Goal: Information Seeking & Learning: Learn about a topic

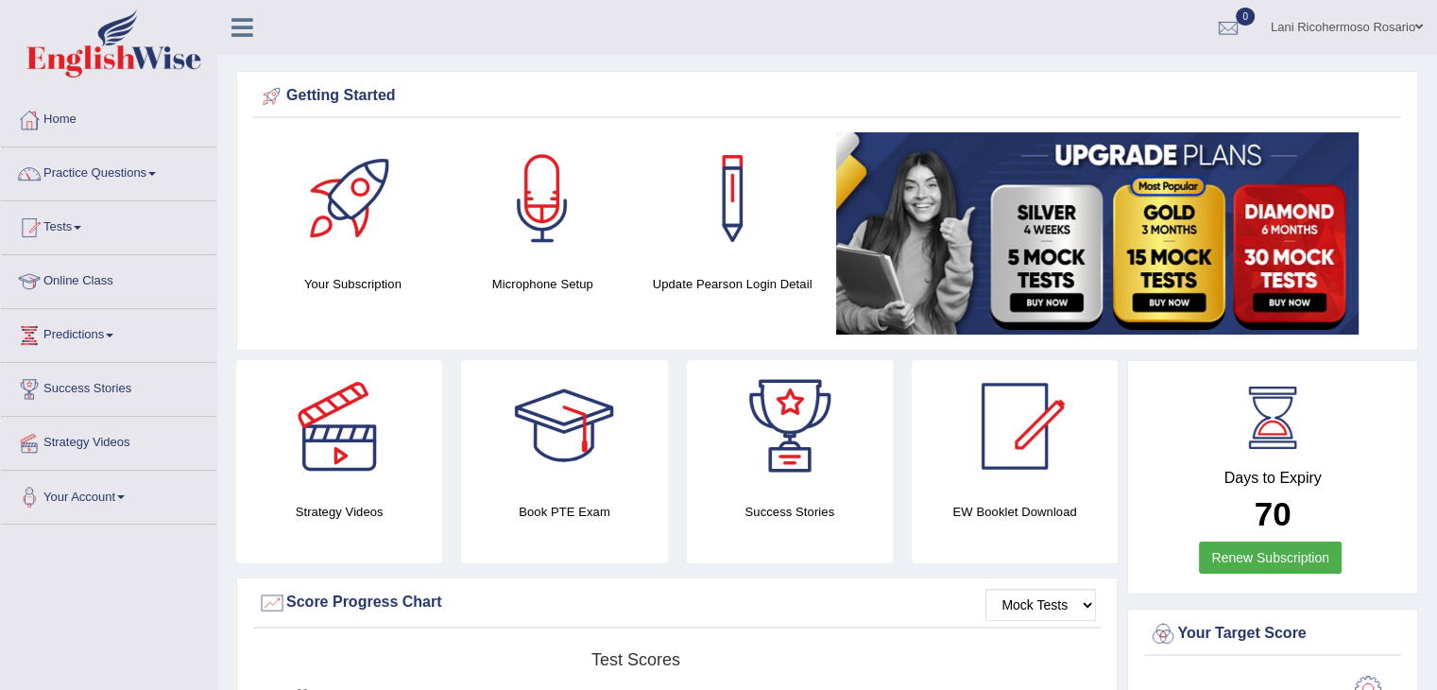
click at [67, 276] on link "Online Class" at bounding box center [108, 278] width 215 height 47
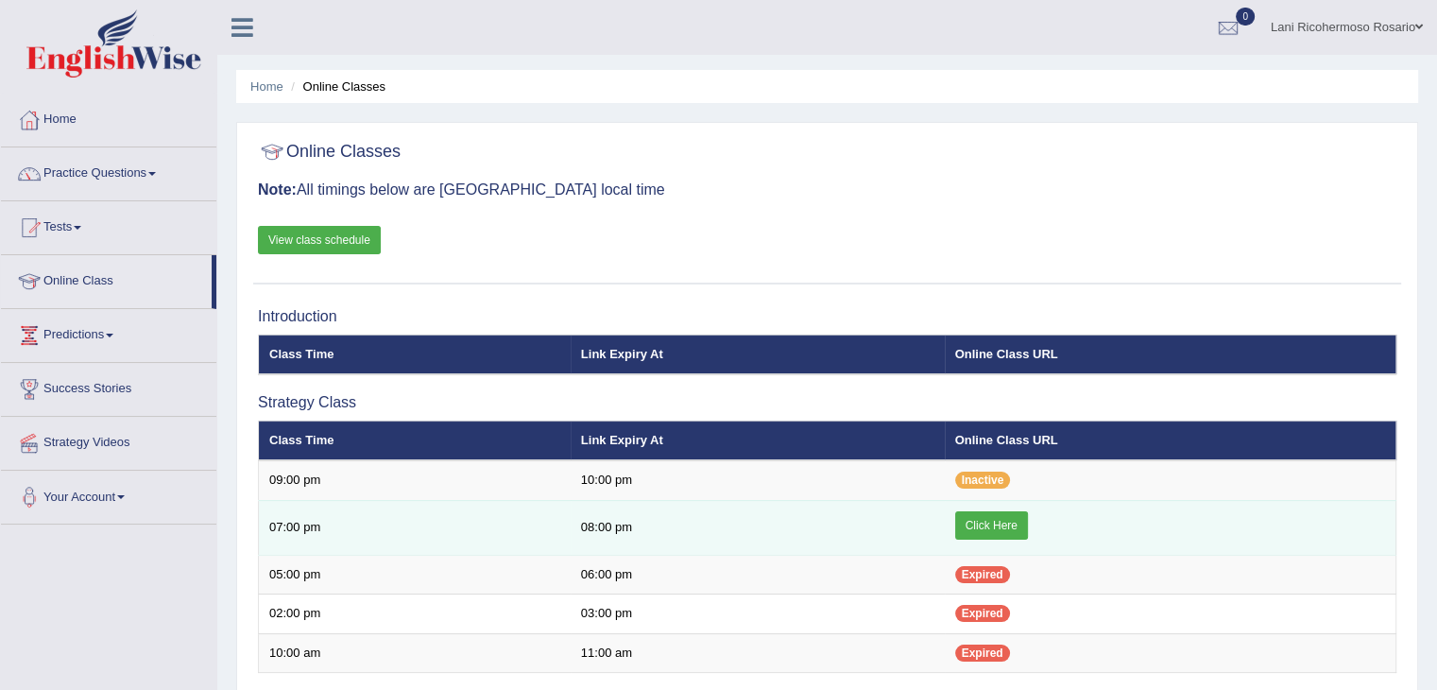
click at [983, 522] on link "Click Here" at bounding box center [991, 525] width 73 height 28
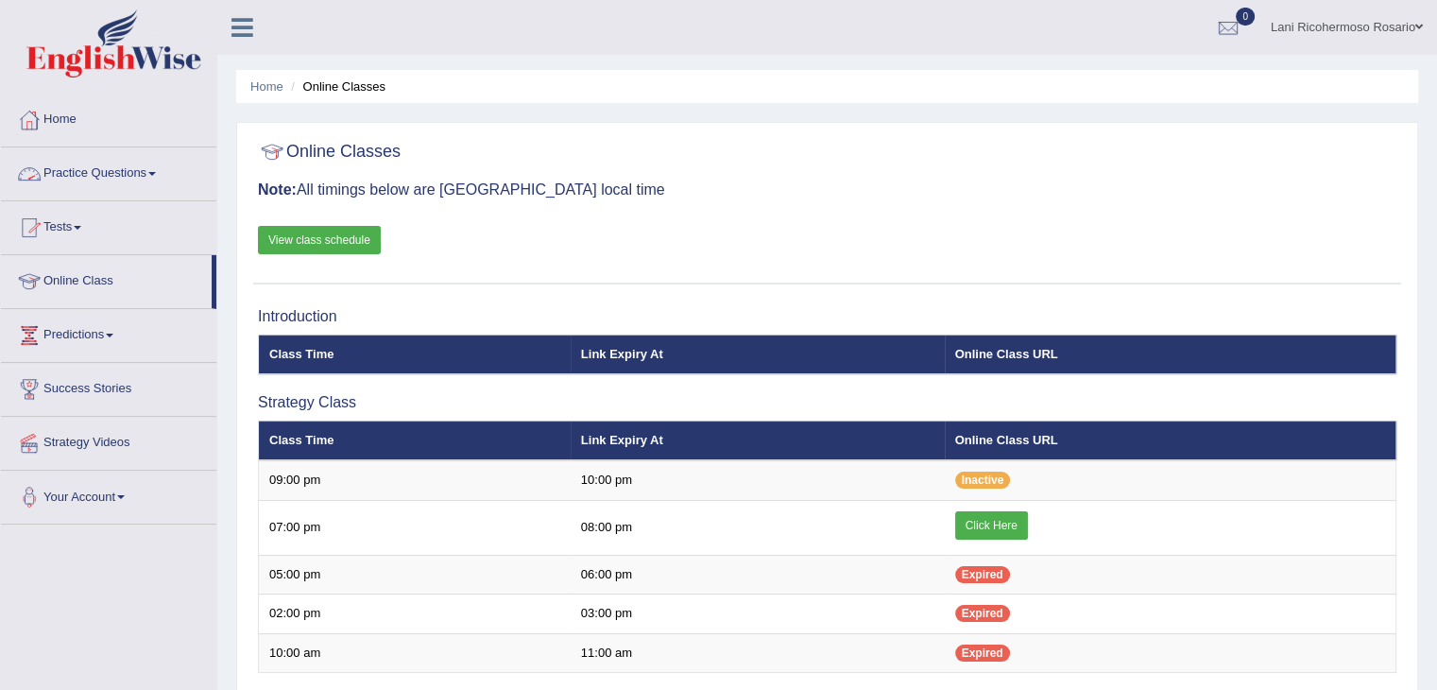
click at [127, 181] on link "Practice Questions" at bounding box center [108, 170] width 215 height 47
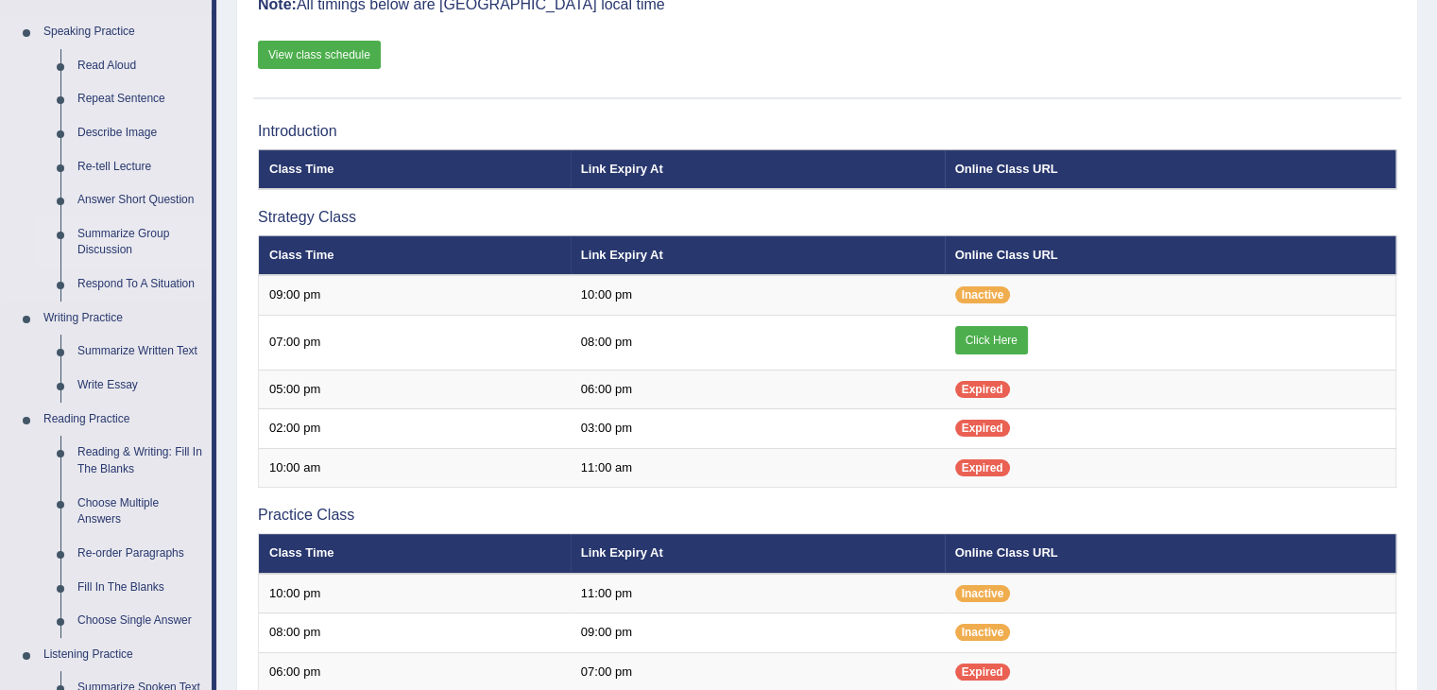
scroll to position [189, 0]
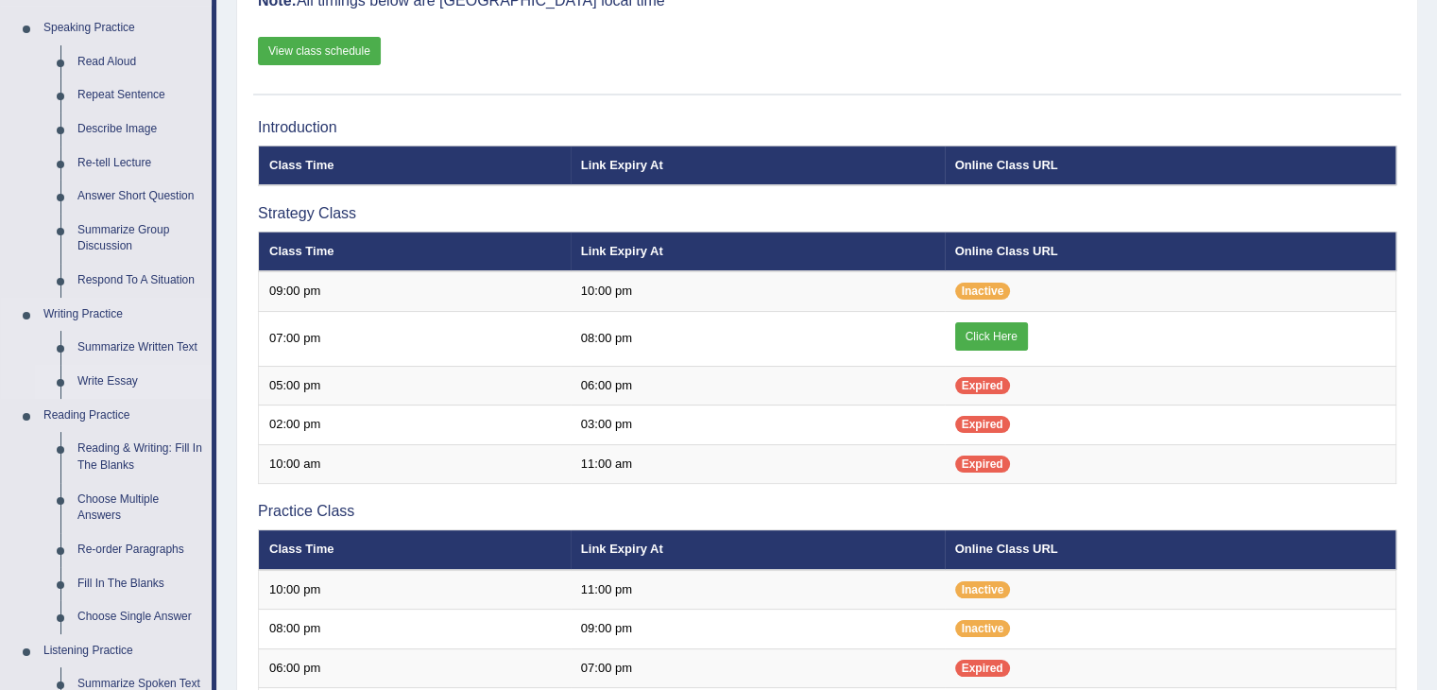
click at [119, 377] on link "Write Essay" at bounding box center [140, 382] width 143 height 34
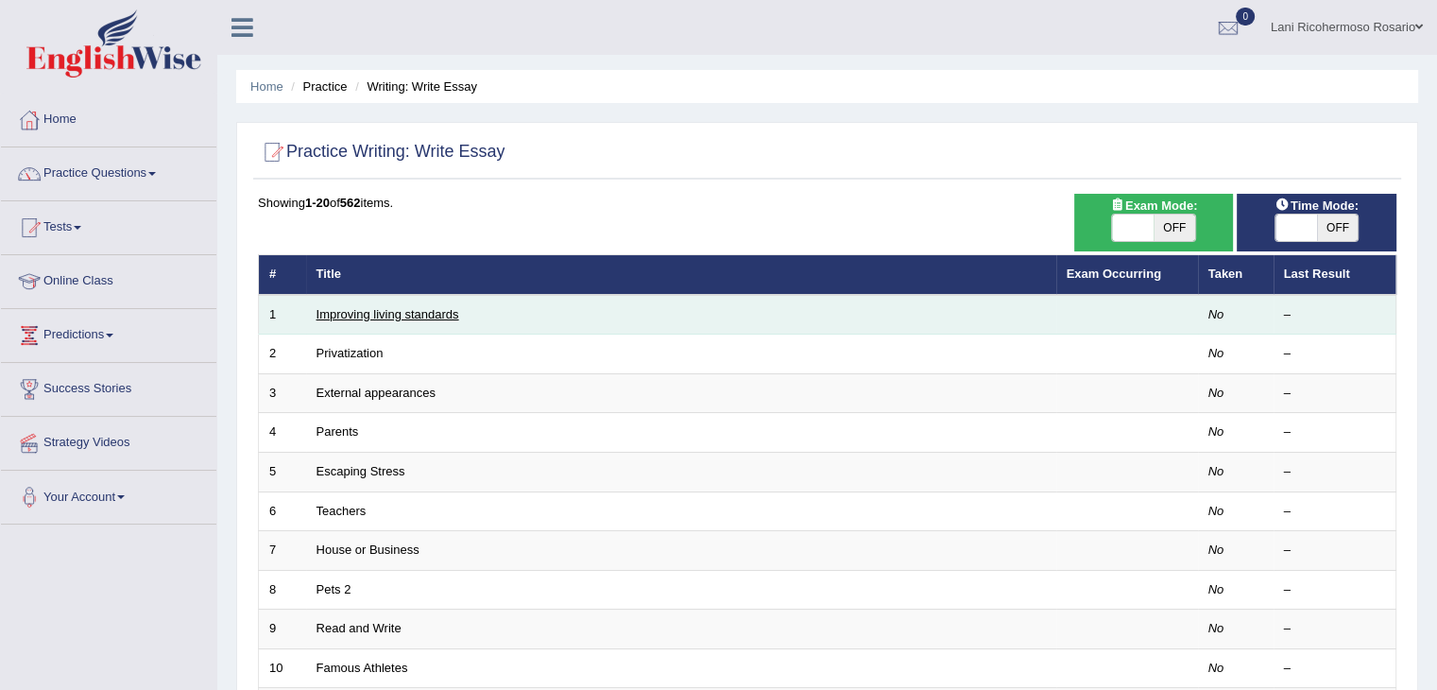
click at [416, 311] on link "Improving living standards" at bounding box center [388, 314] width 143 height 14
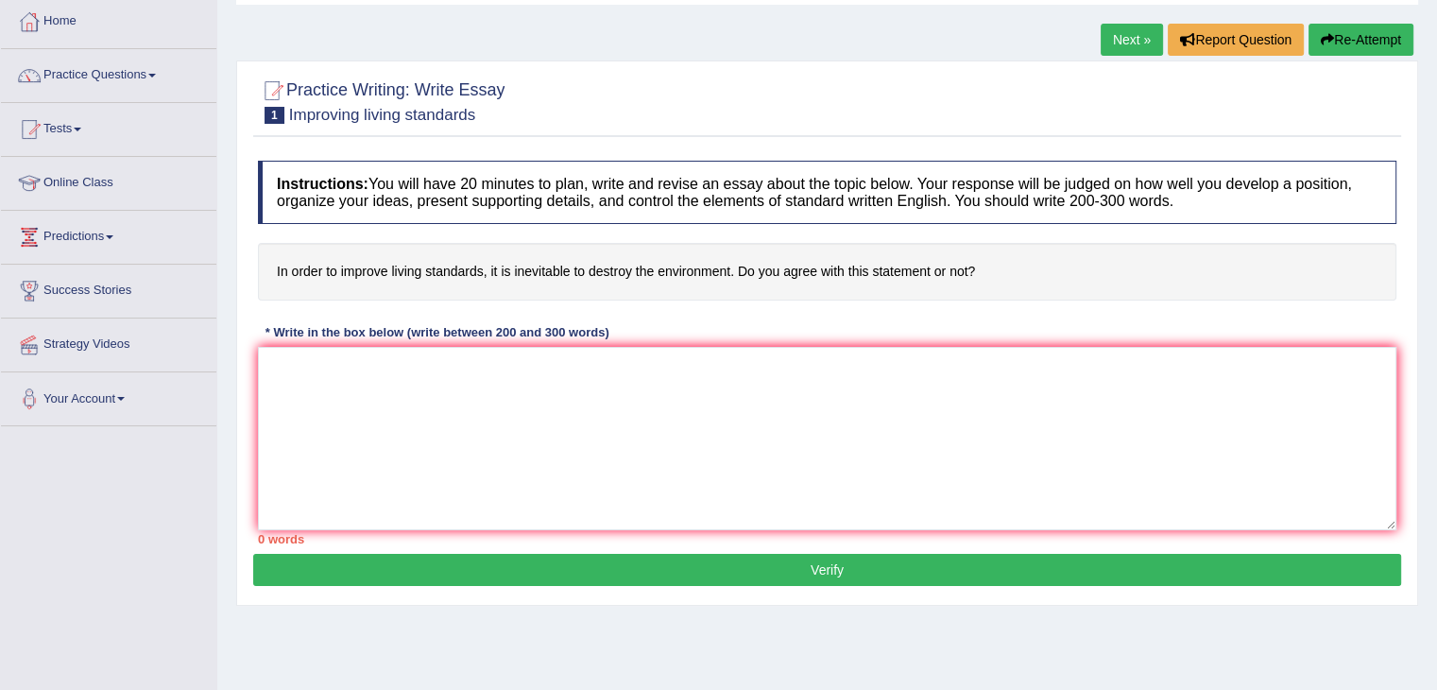
scroll to position [95, 0]
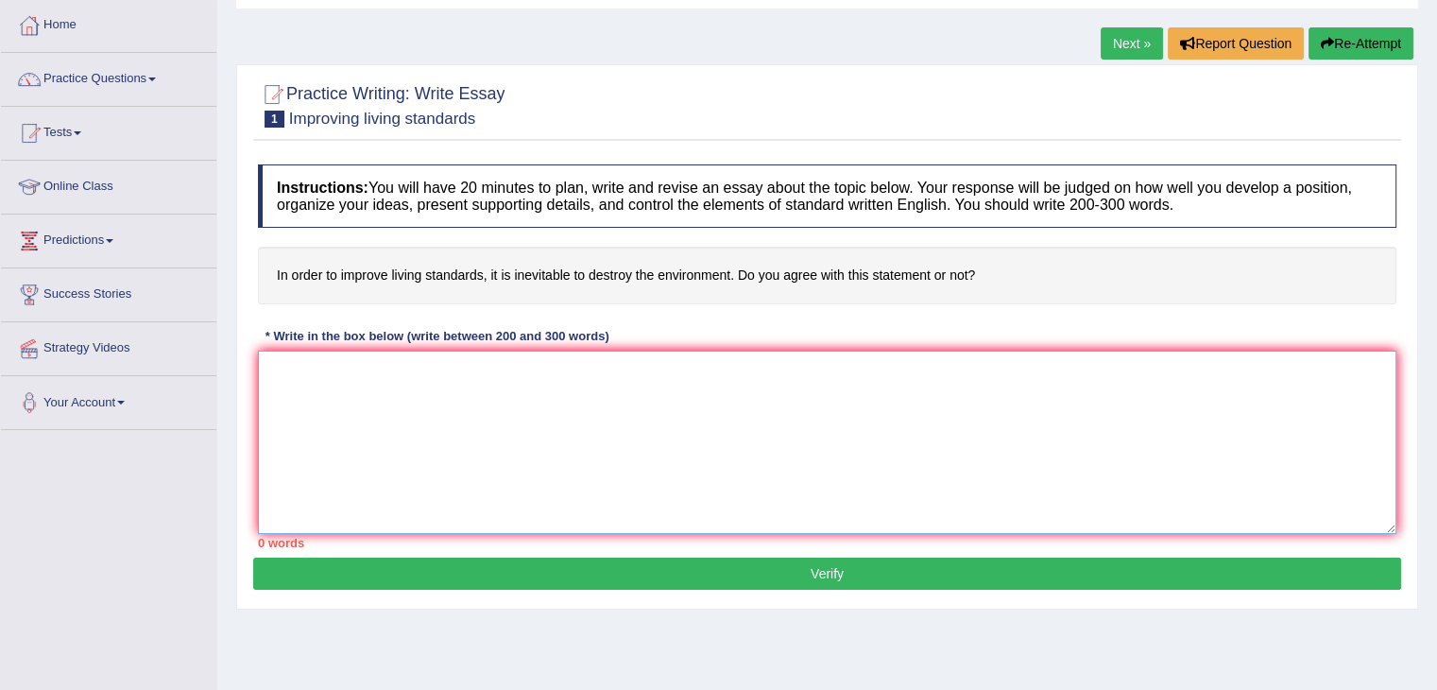
click at [300, 379] on textarea at bounding box center [827, 442] width 1139 height 183
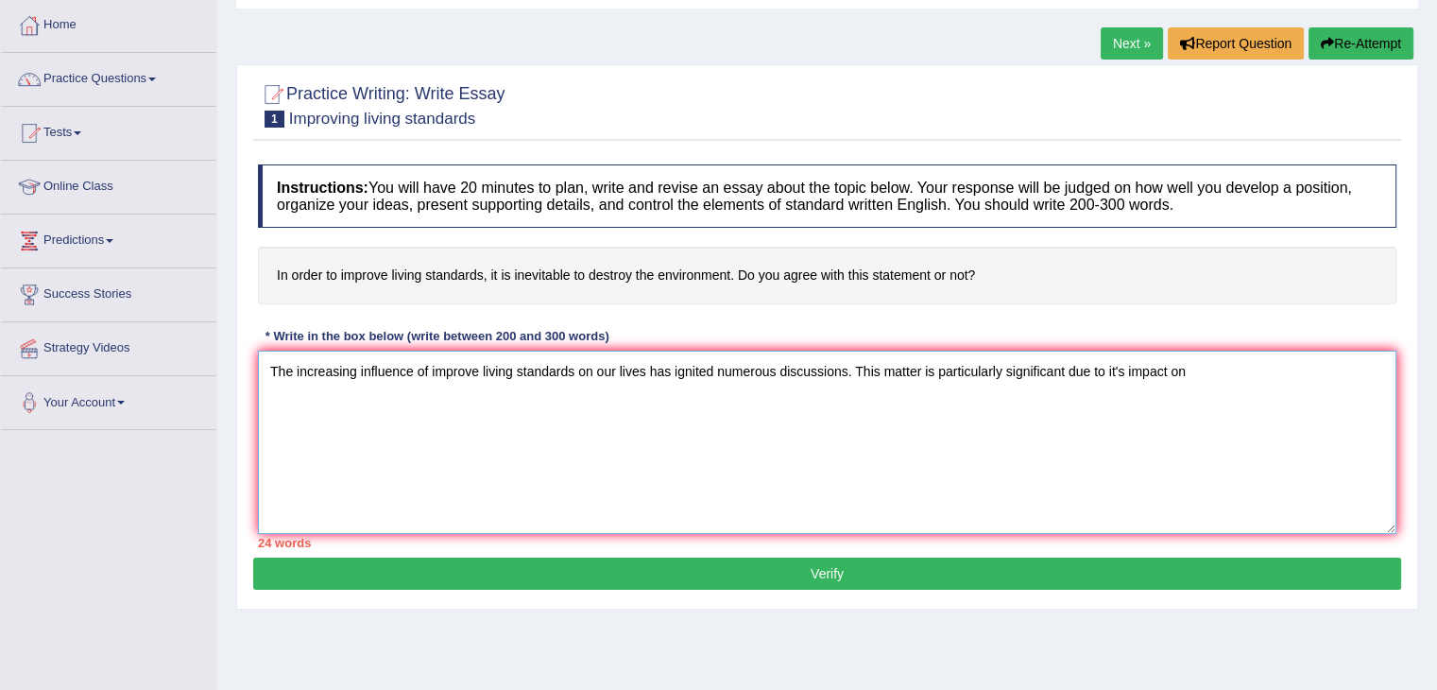
click at [355, 370] on textarea "The increasing influence of improve living standards on our lives has ignited n…" at bounding box center [827, 442] width 1139 height 183
click at [427, 368] on textarea "The increasing influence of improve living standards on our lives has ignited n…" at bounding box center [827, 442] width 1139 height 183
click at [532, 272] on h4 "In order to improve living standards, it is inevitable to destroy the environme…" at bounding box center [827, 276] width 1139 height 58
click at [532, 273] on h4 "In order to improve living standards, it is inevitable to destroy the environme…" at bounding box center [827, 276] width 1139 height 58
drag, startPoint x: 514, startPoint y: 267, endPoint x: 560, endPoint y: 270, distance: 46.4
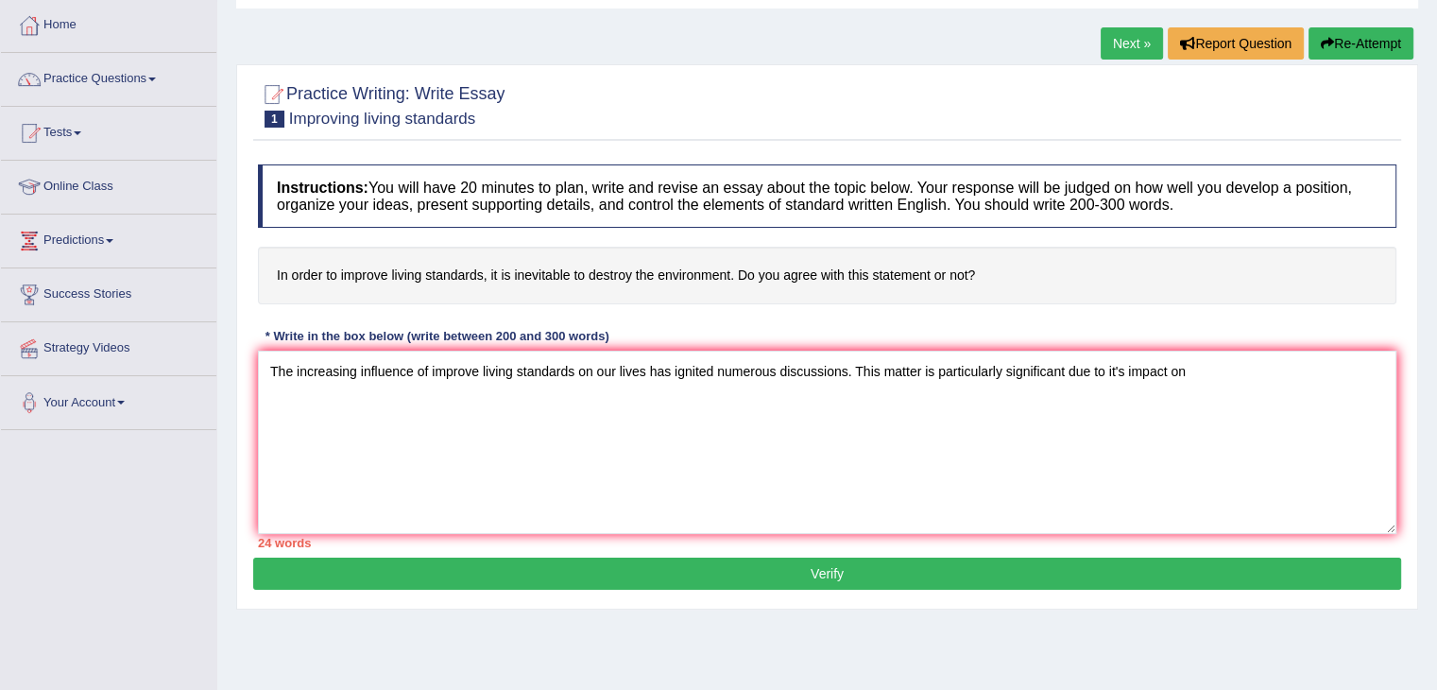
click at [560, 271] on h4 "In order to improve living standards, it is inevitable to destroy the environme…" at bounding box center [827, 276] width 1139 height 58
drag, startPoint x: 568, startPoint y: 276, endPoint x: 539, endPoint y: 270, distance: 29.8
click at [539, 270] on h4 "In order to improve living standards, it is inevitable to destroy the environme…" at bounding box center [827, 276] width 1139 height 58
click at [428, 371] on textarea "The increasing influence of improve living standards on our lives has ignited n…" at bounding box center [827, 442] width 1139 height 183
click at [404, 401] on textarea "The increasing influence of in order to improve living standards, it is inevita…" at bounding box center [827, 442] width 1139 height 183
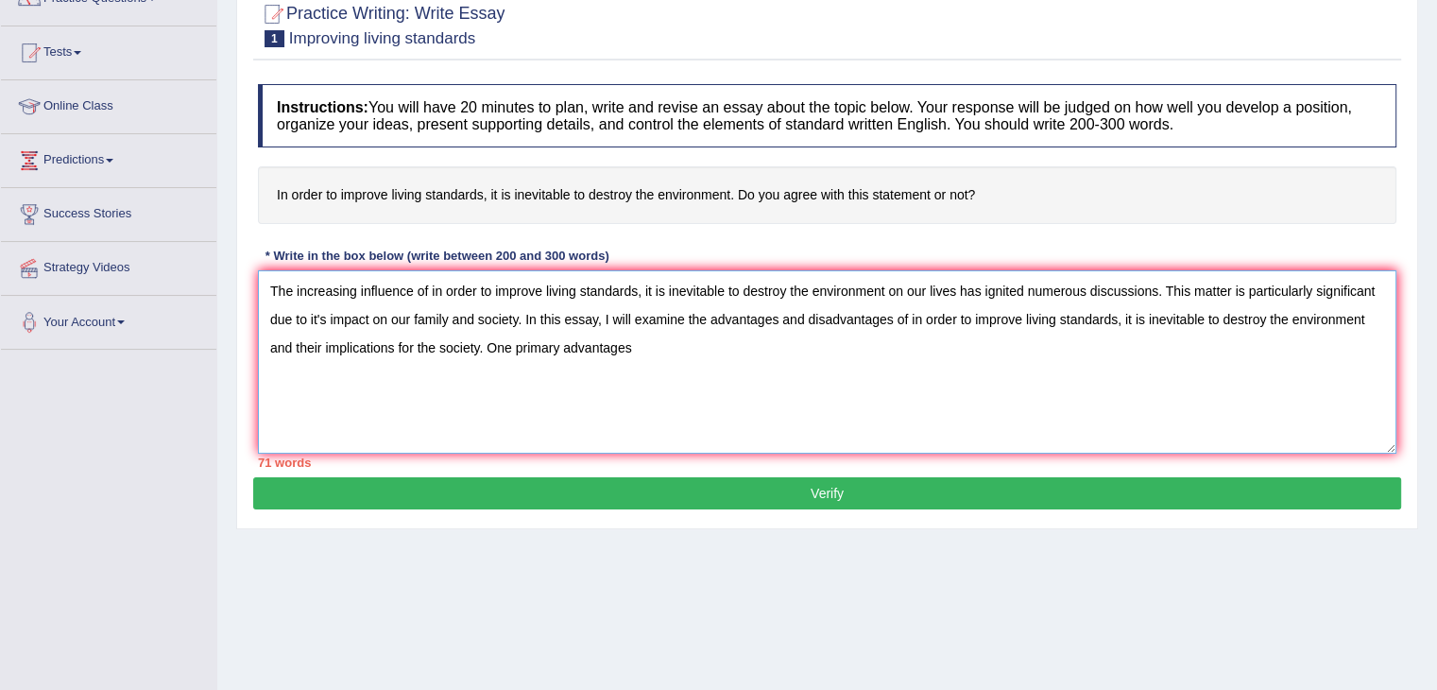
scroll to position [189, 0]
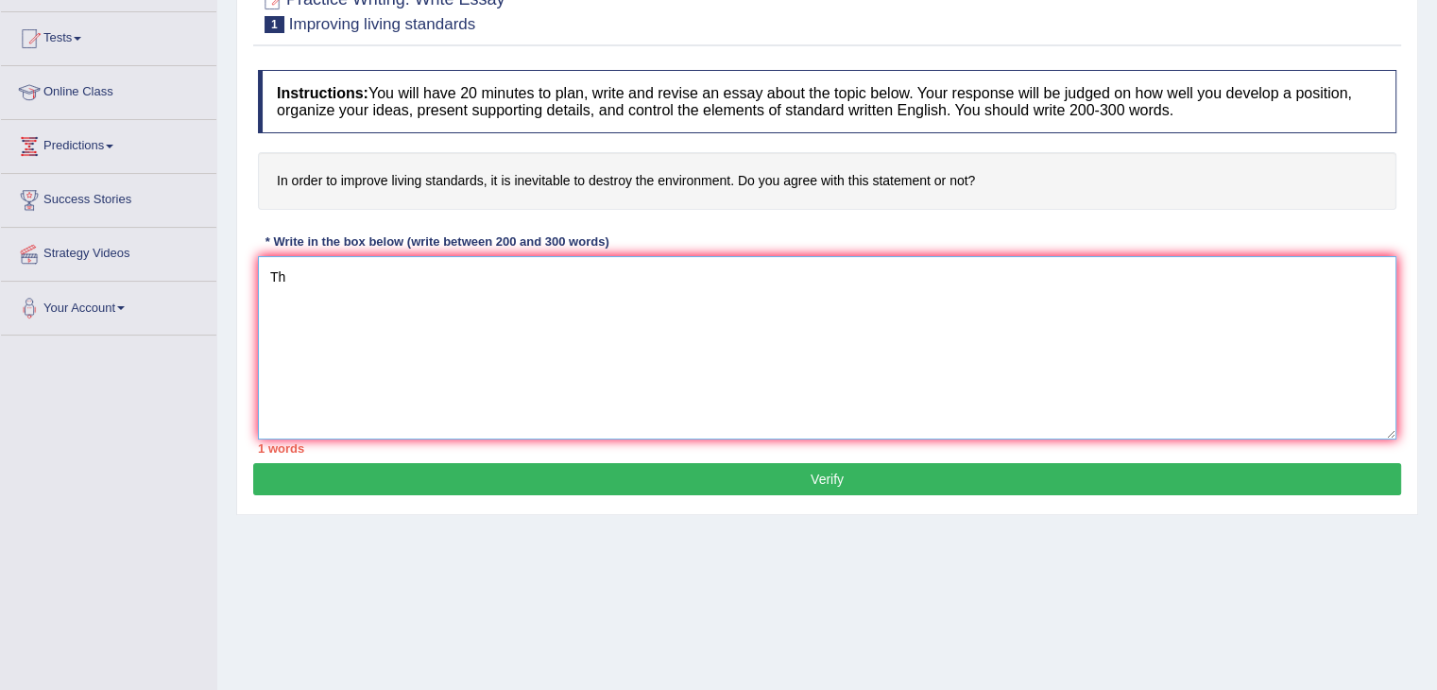
type textarea "T"
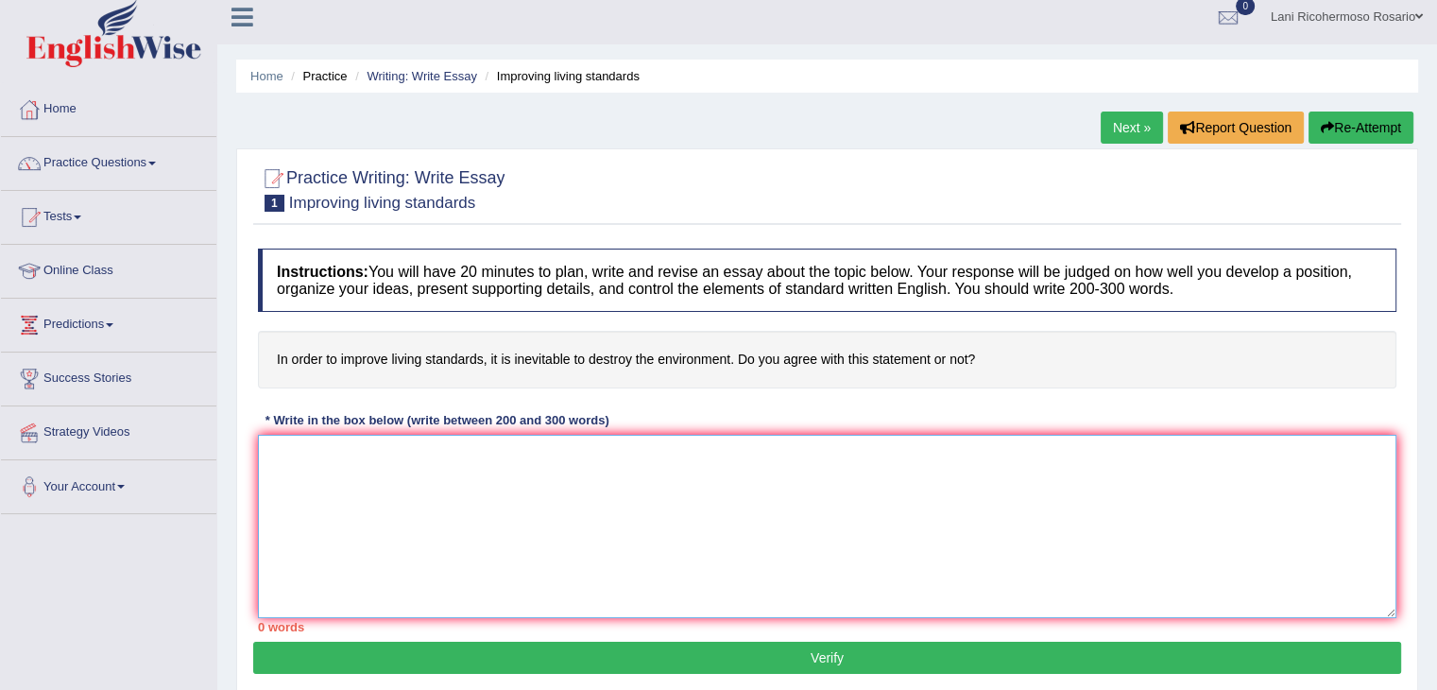
scroll to position [0, 0]
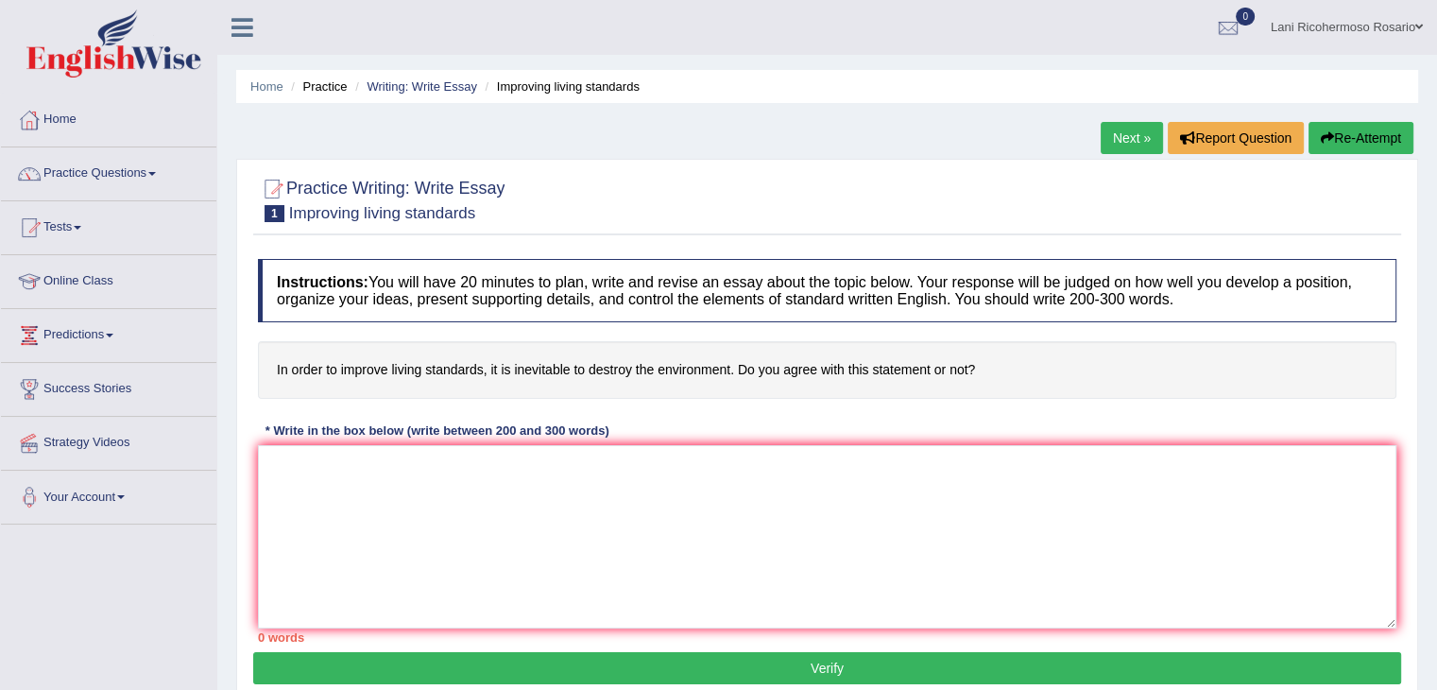
click at [1104, 145] on link "Next »" at bounding box center [1132, 138] width 62 height 32
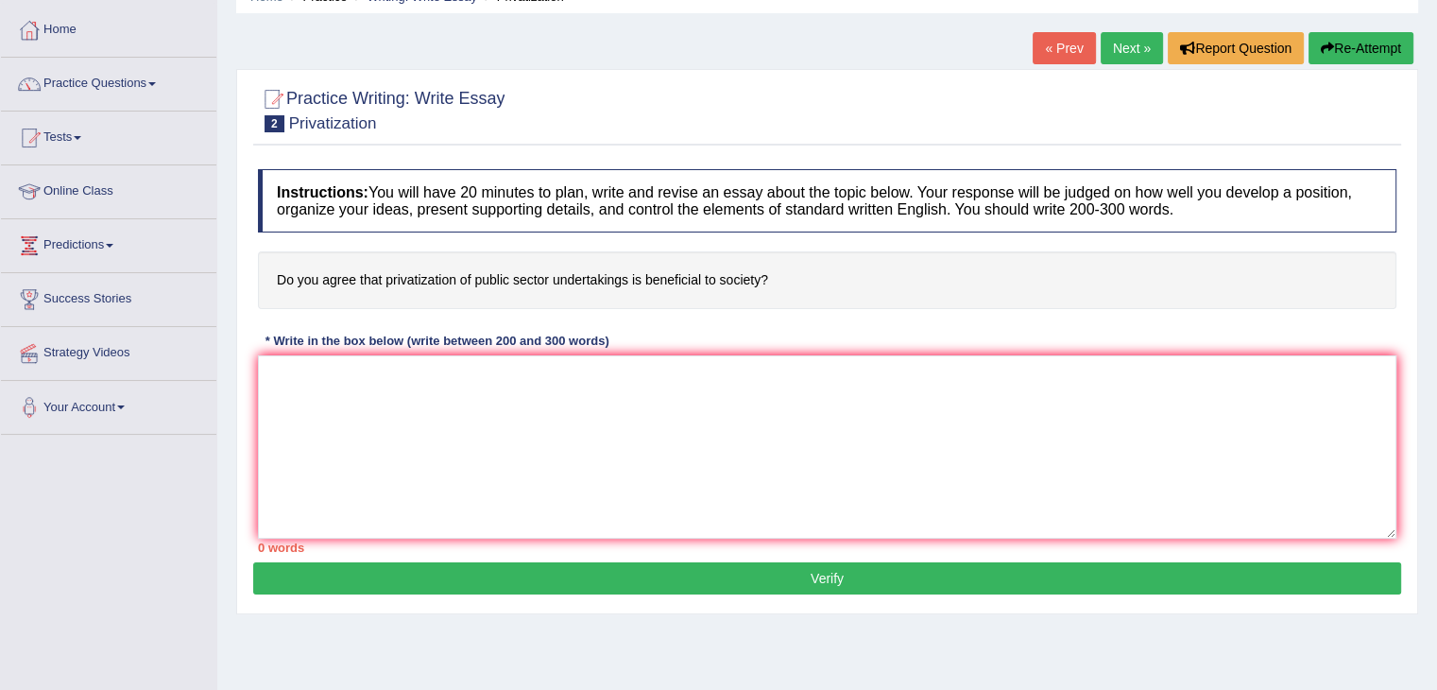
scroll to position [95, 0]
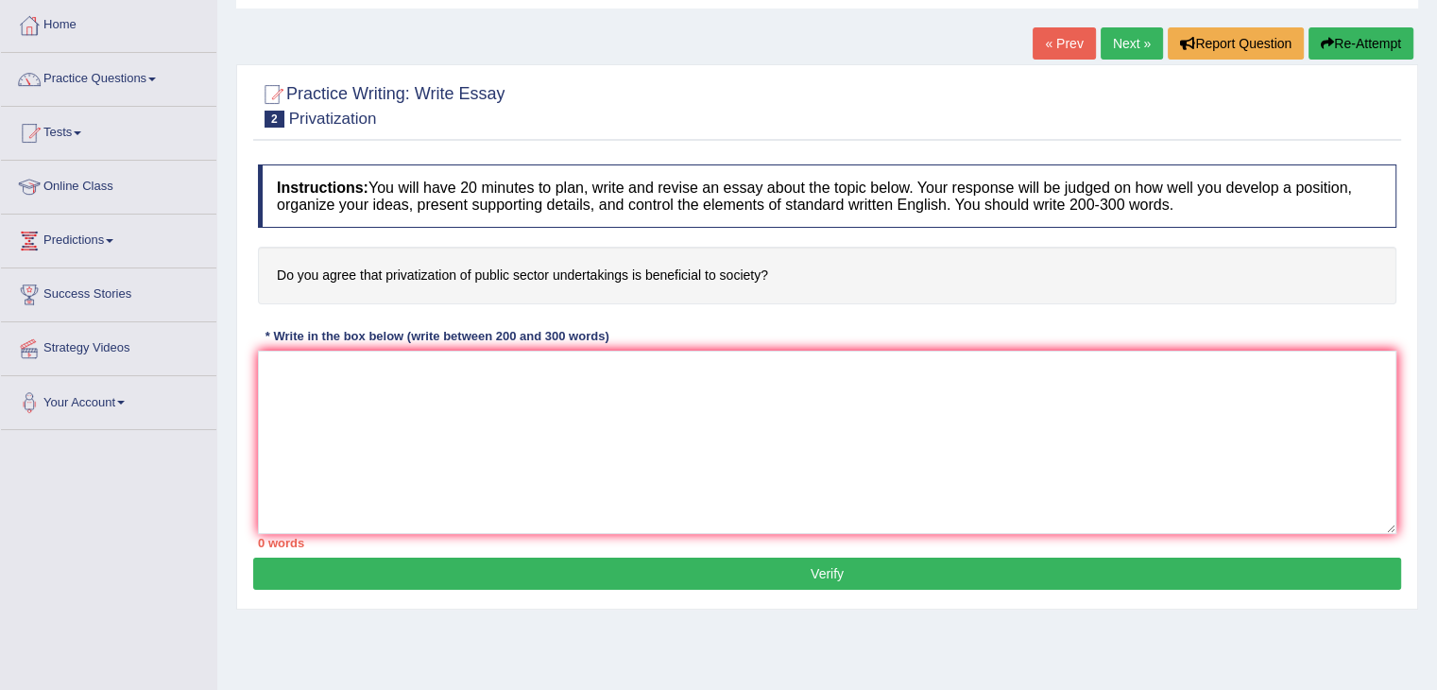
click at [1128, 48] on link "Next »" at bounding box center [1132, 43] width 62 height 32
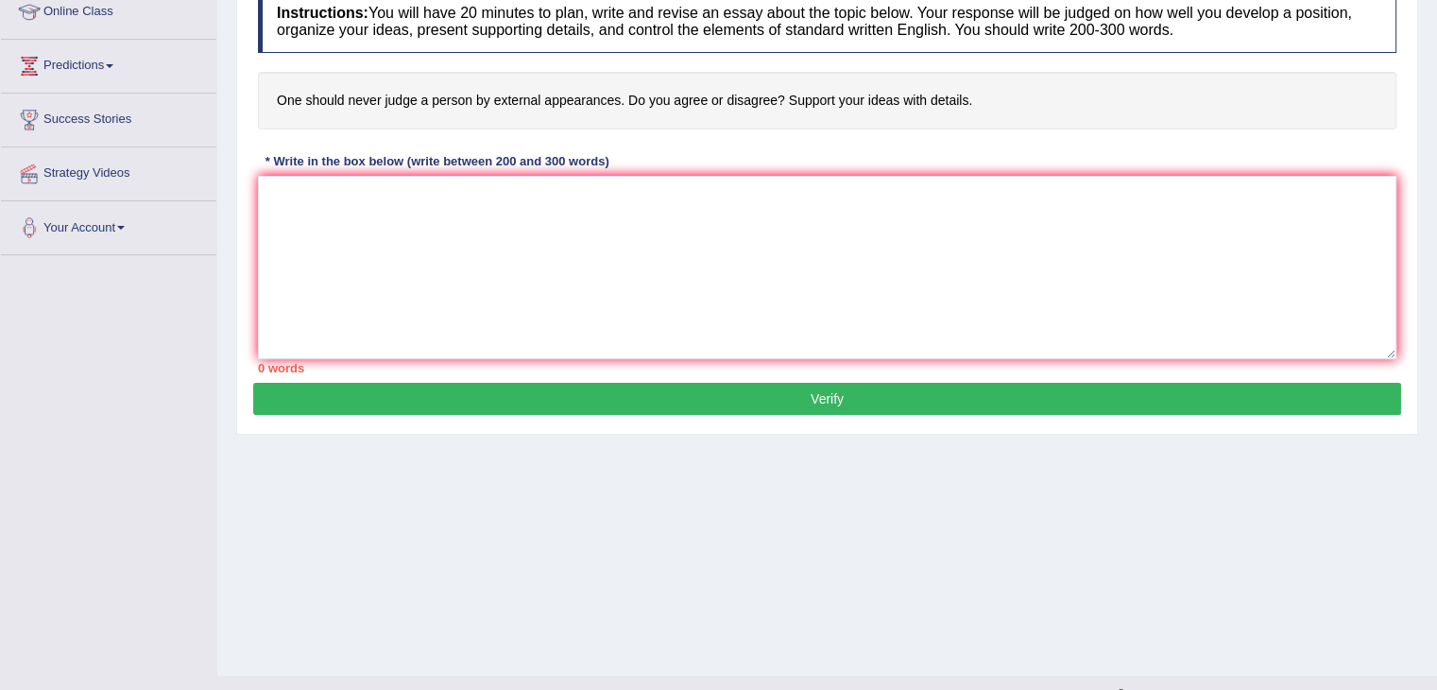
scroll to position [302, 0]
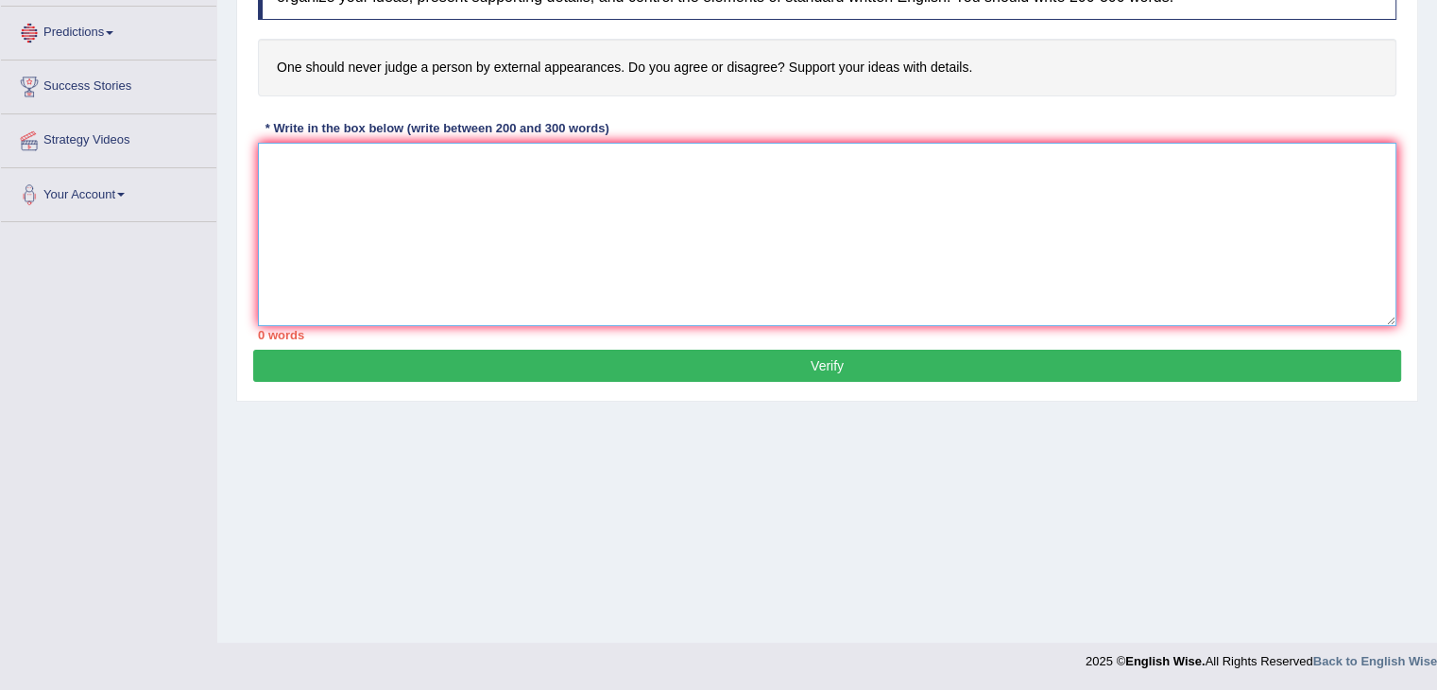
click at [352, 209] on textarea at bounding box center [827, 234] width 1139 height 183
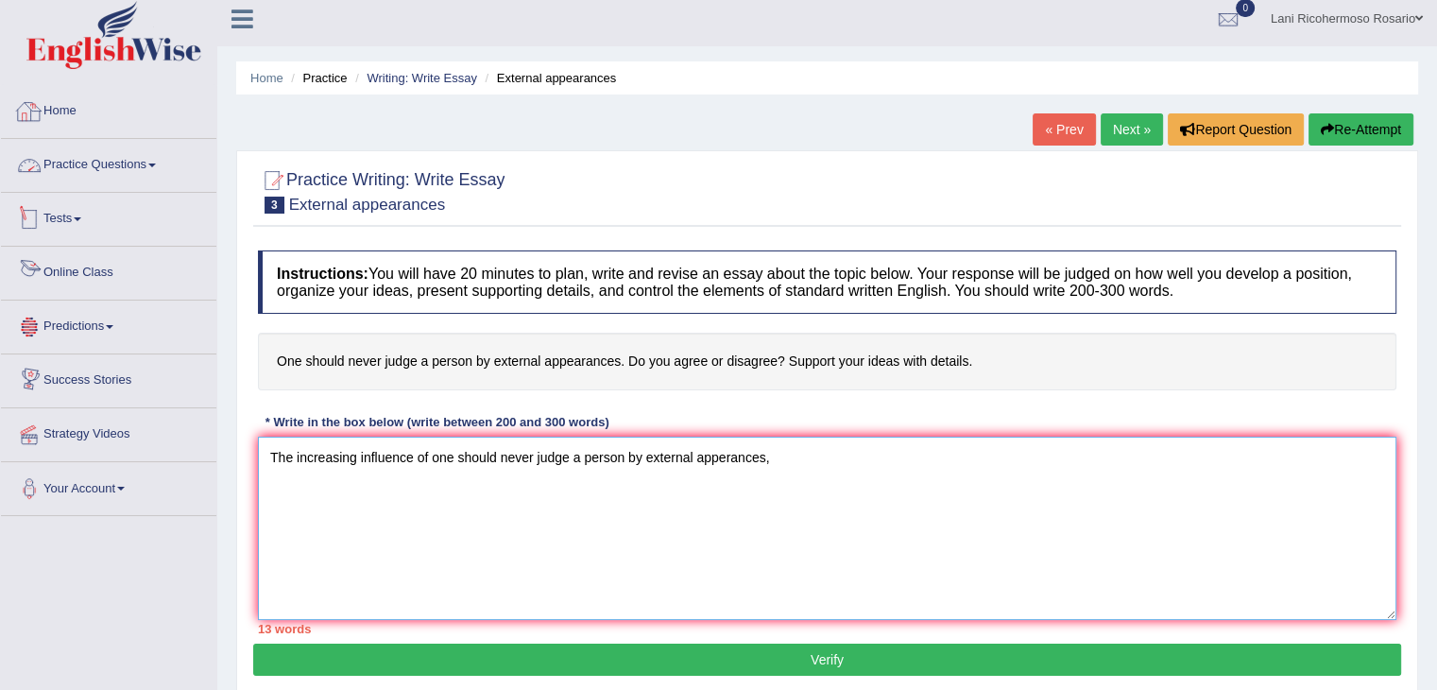
scroll to position [0, 0]
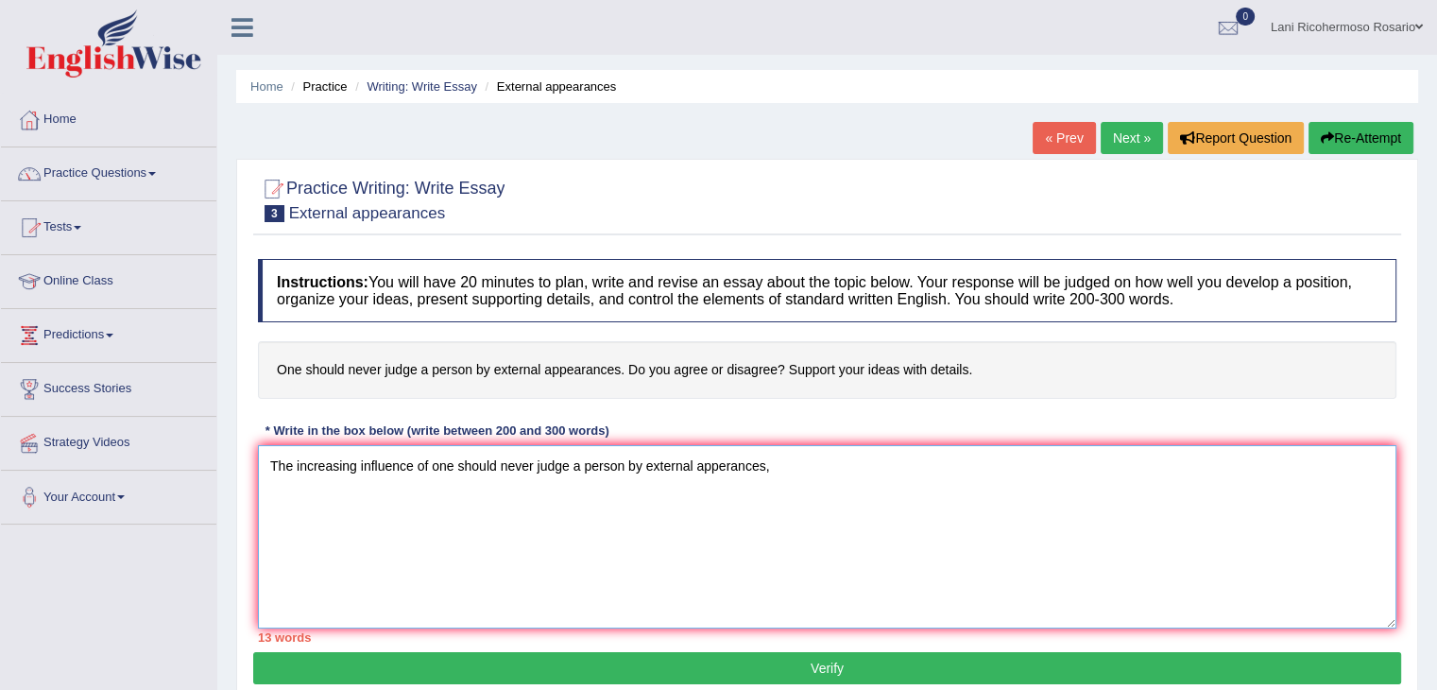
type textarea "The increasing influence of one should never judge a person by external apperan…"
click at [115, 284] on link "Online Class" at bounding box center [108, 278] width 215 height 47
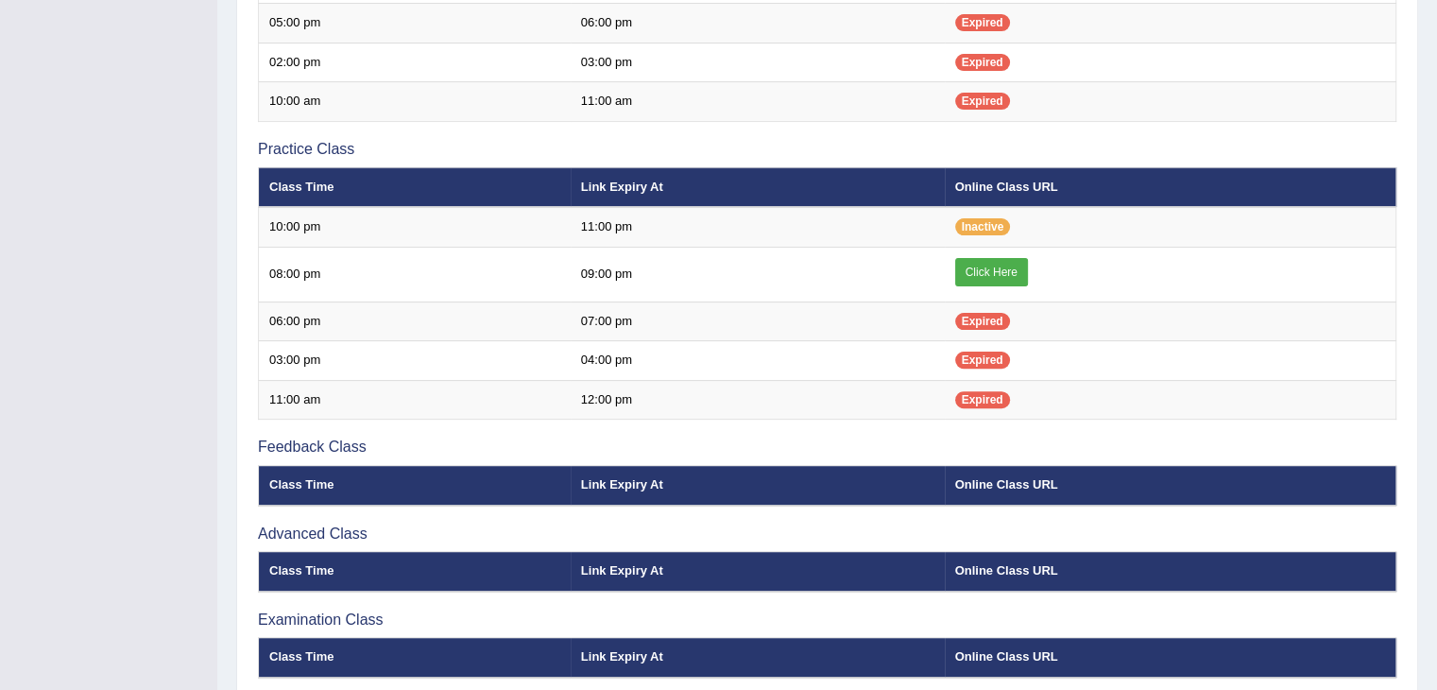
scroll to position [567, 0]
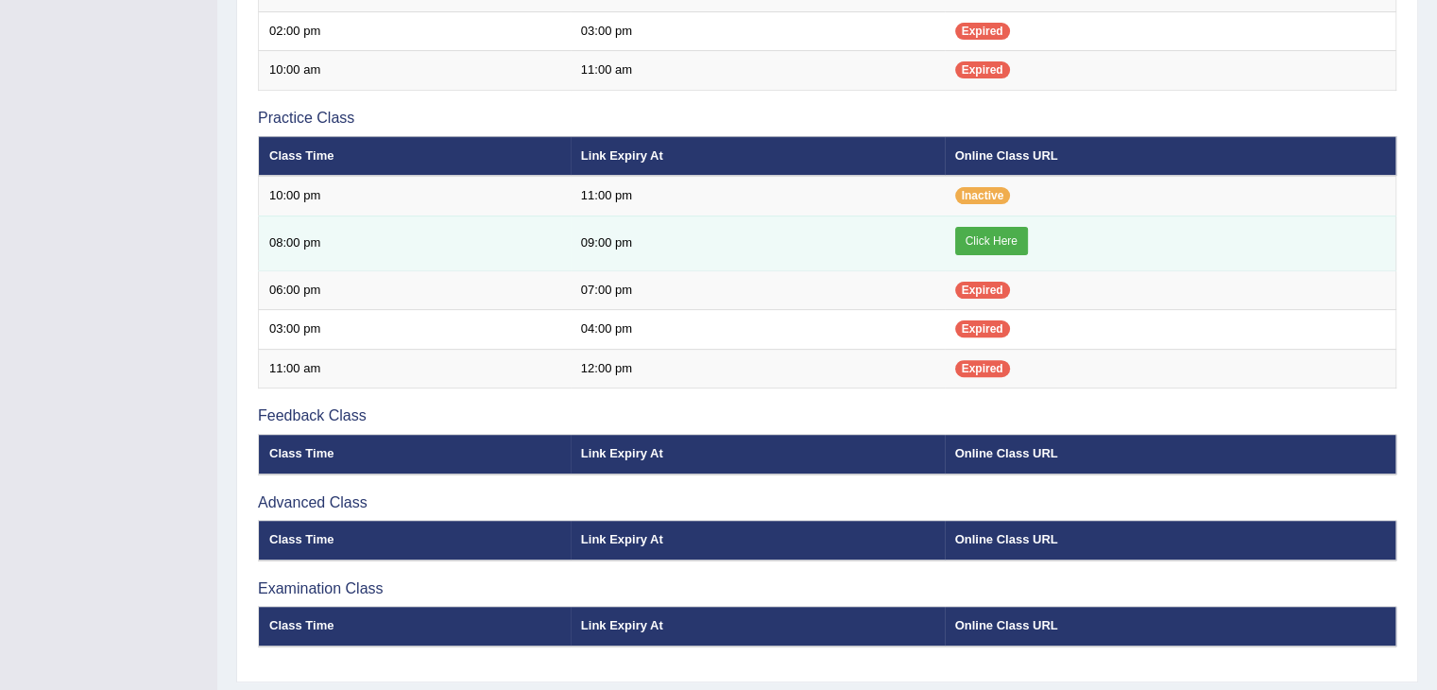
click at [976, 242] on link "Click Here" at bounding box center [991, 241] width 73 height 28
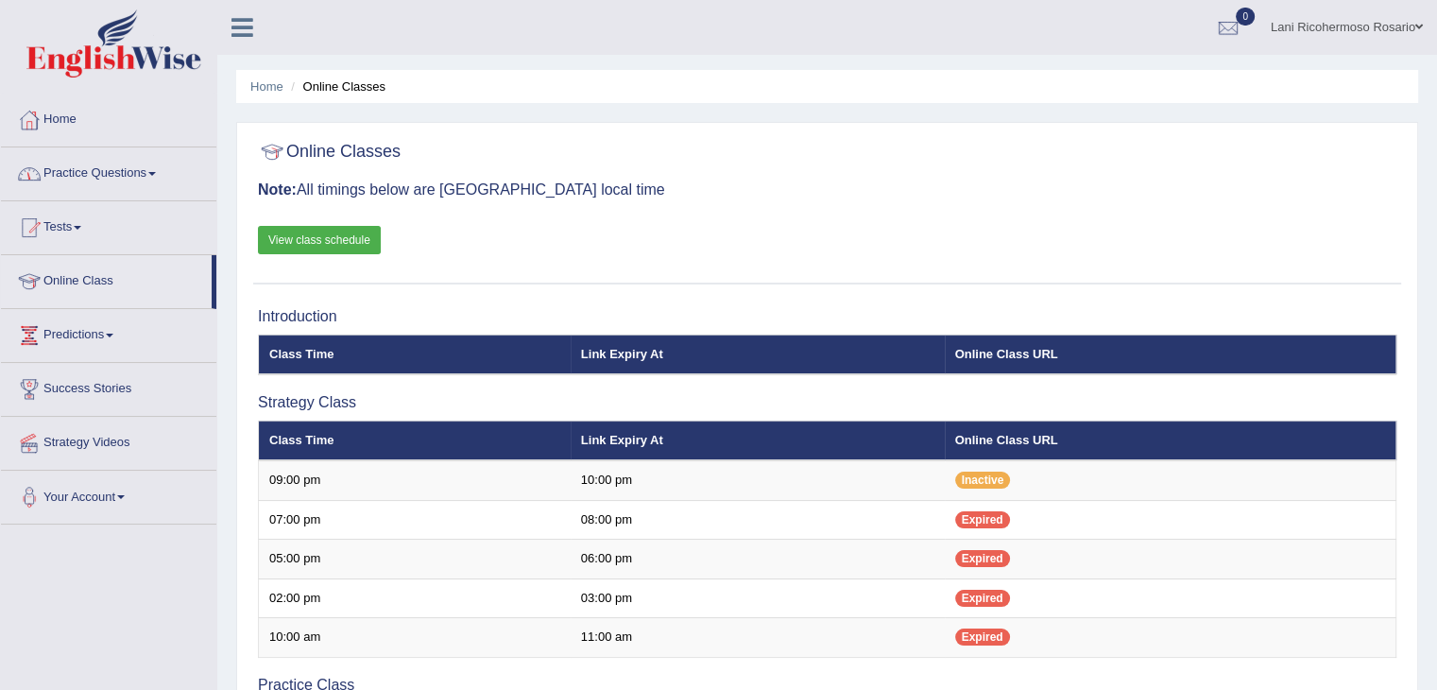
click at [121, 172] on link "Practice Questions" at bounding box center [108, 170] width 215 height 47
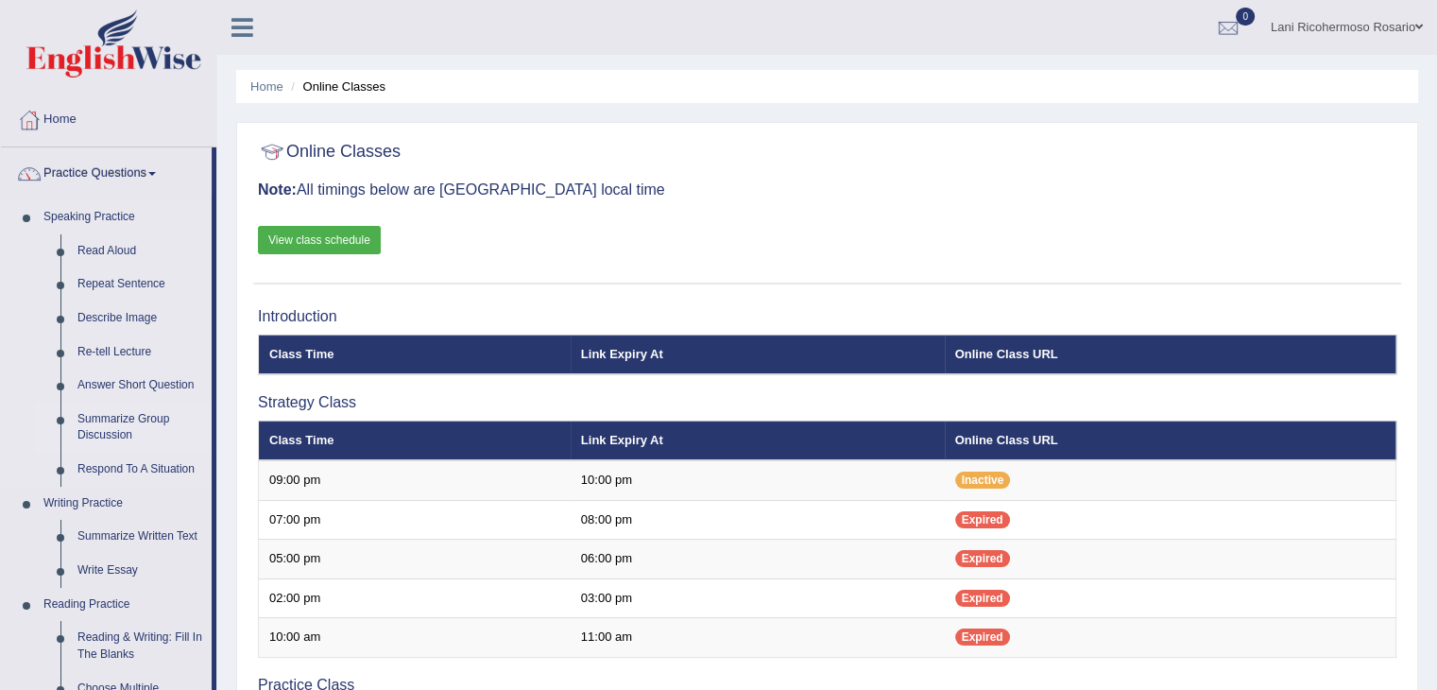
click at [126, 425] on link "Summarize Group Discussion" at bounding box center [140, 428] width 143 height 50
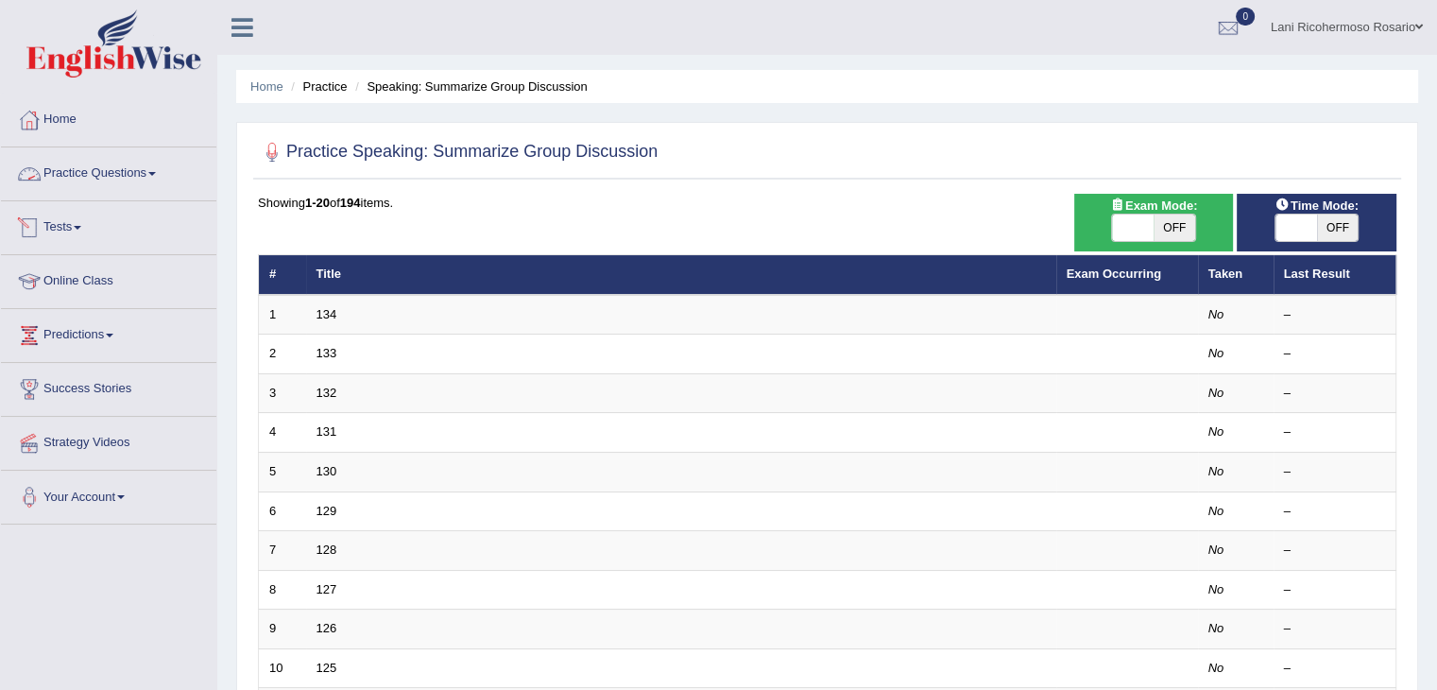
click at [120, 174] on link "Practice Questions" at bounding box center [108, 170] width 215 height 47
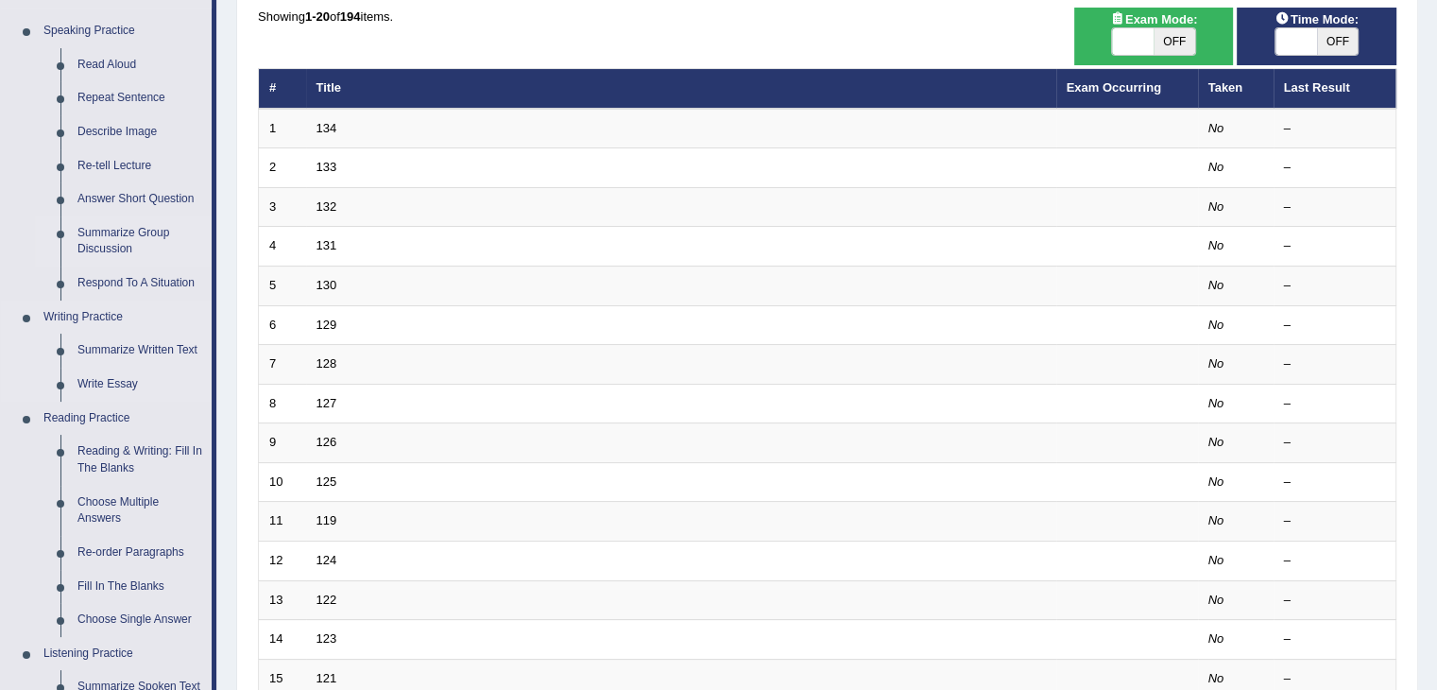
scroll to position [189, 0]
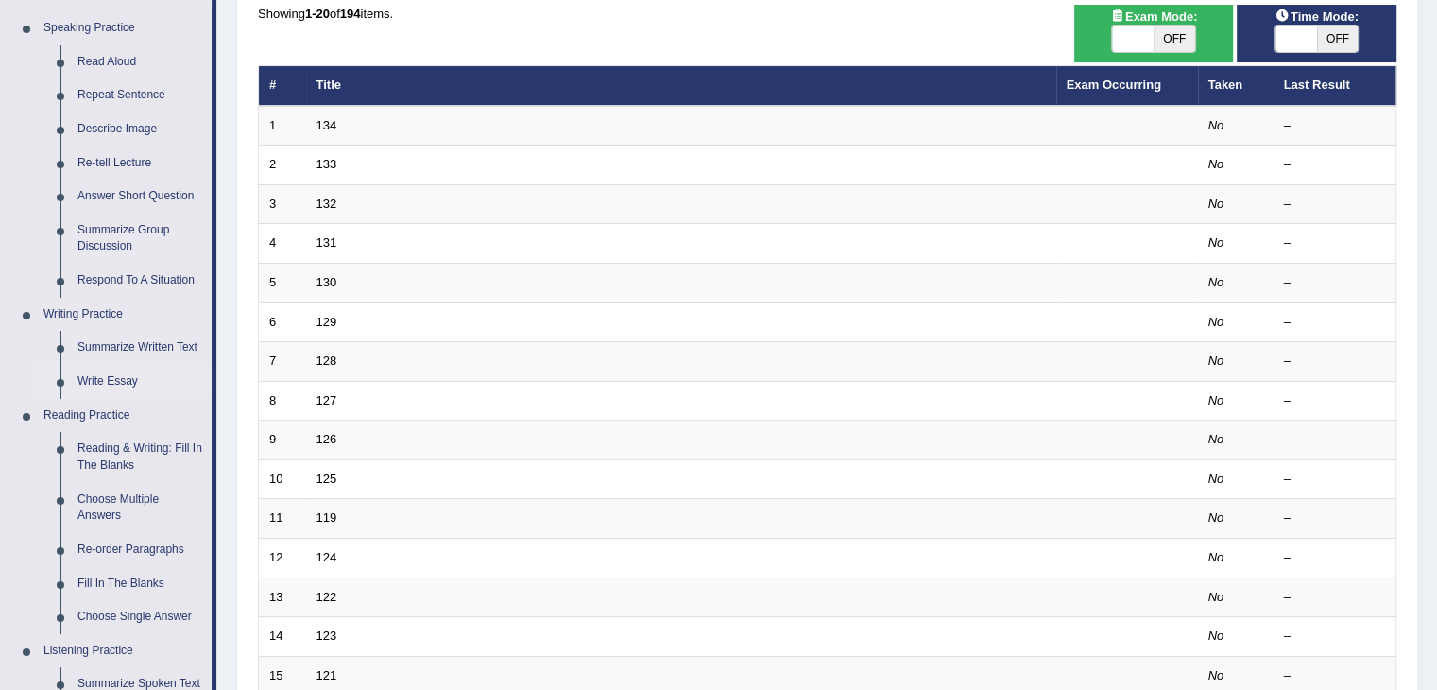
click at [123, 375] on link "Write Essay" at bounding box center [140, 382] width 143 height 34
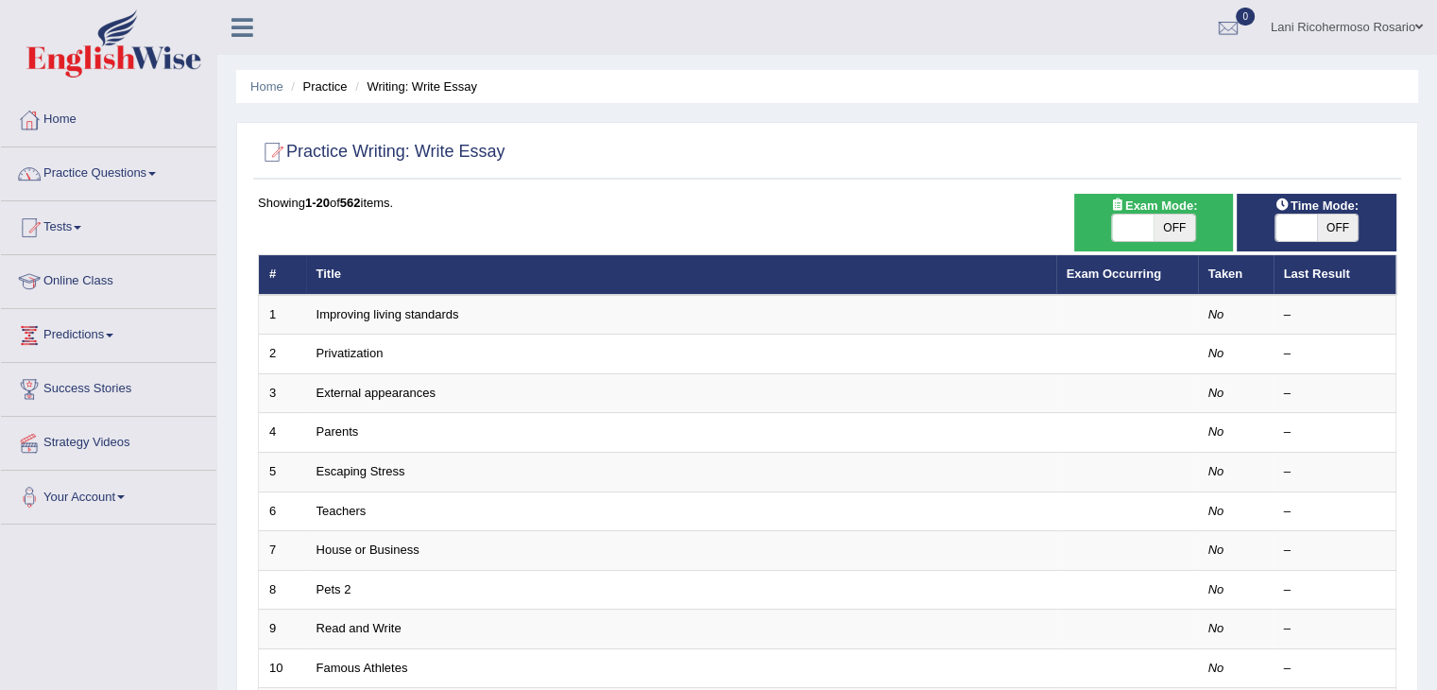
click at [112, 170] on link "Practice Questions" at bounding box center [108, 170] width 215 height 47
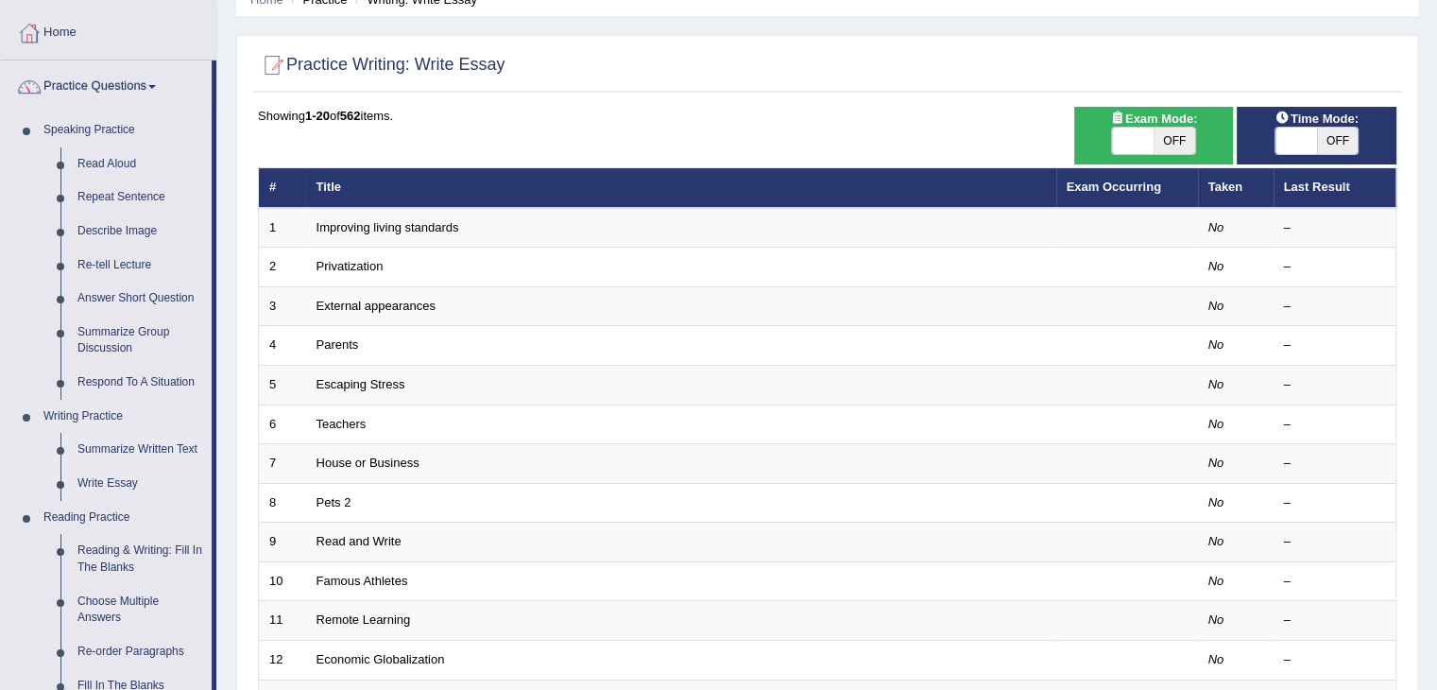
scroll to position [95, 0]
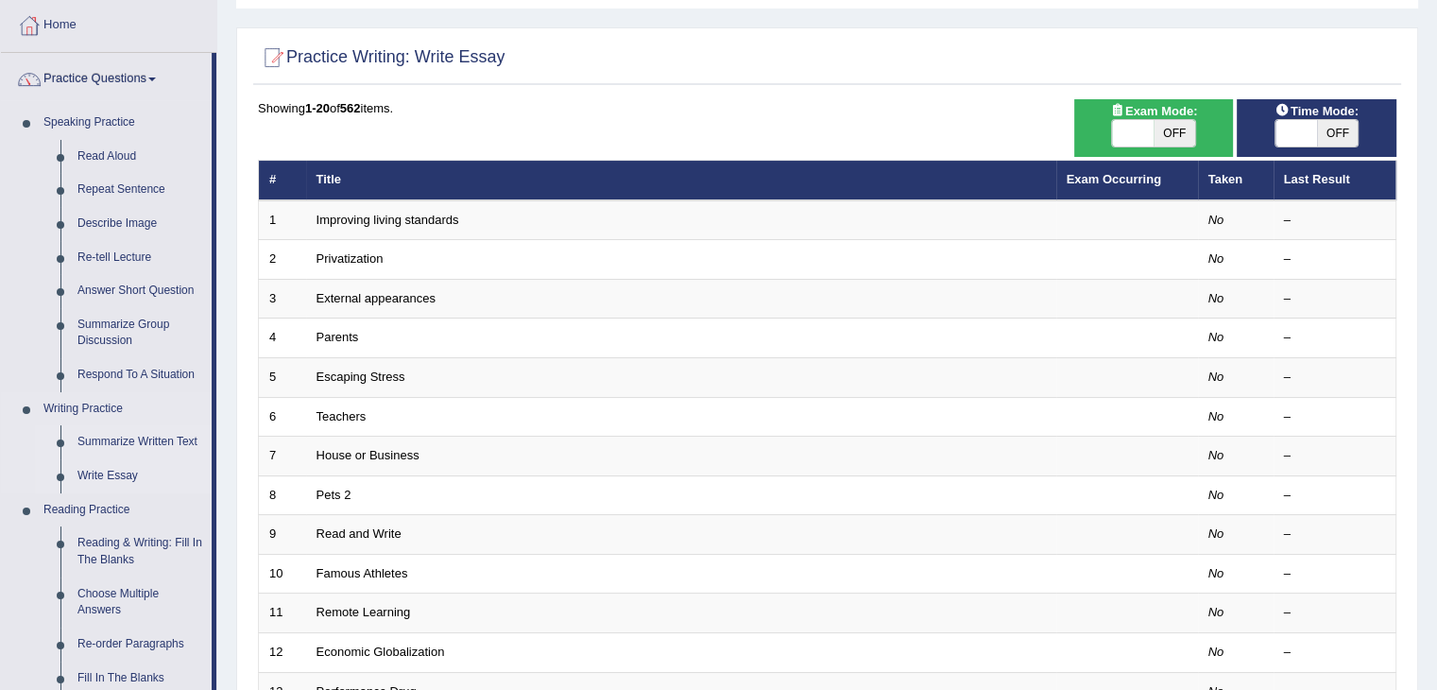
click at [125, 439] on link "Summarize Written Text" at bounding box center [140, 442] width 143 height 34
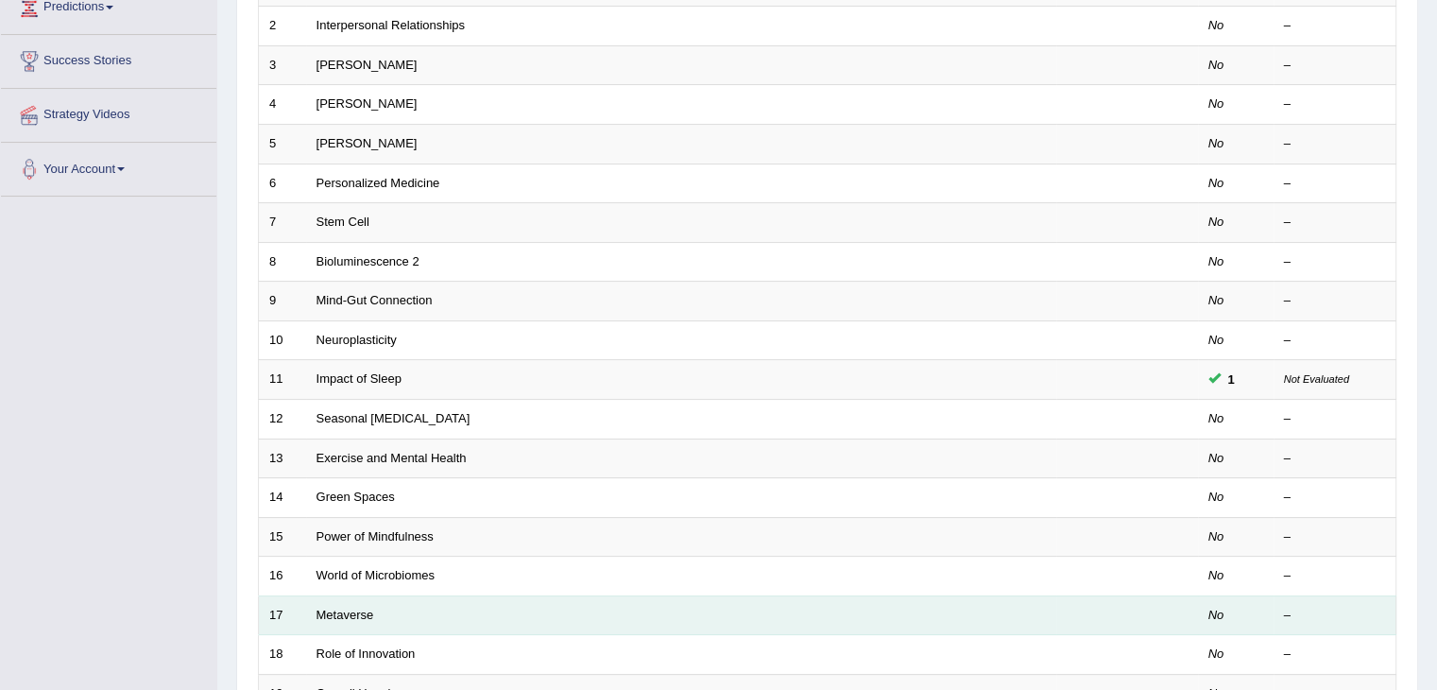
scroll to position [473, 0]
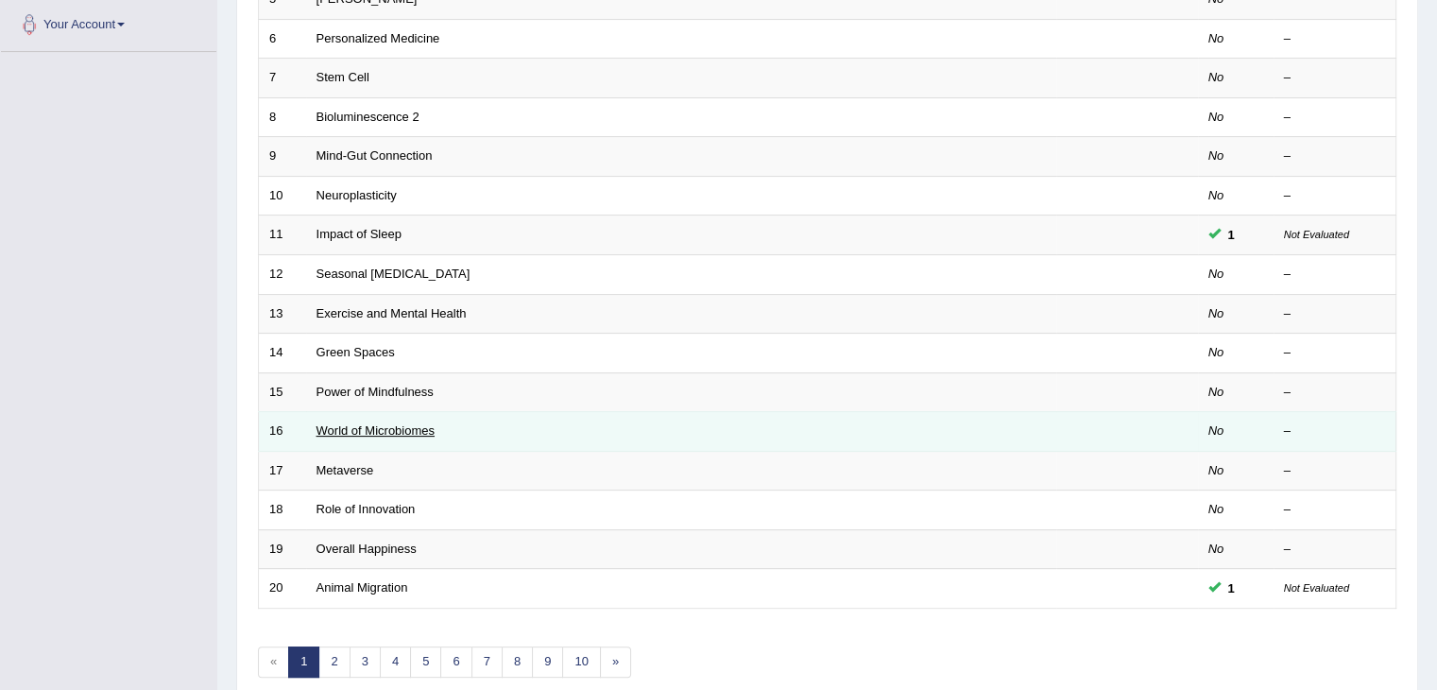
click at [341, 428] on link "World of Microbiomes" at bounding box center [376, 430] width 118 height 14
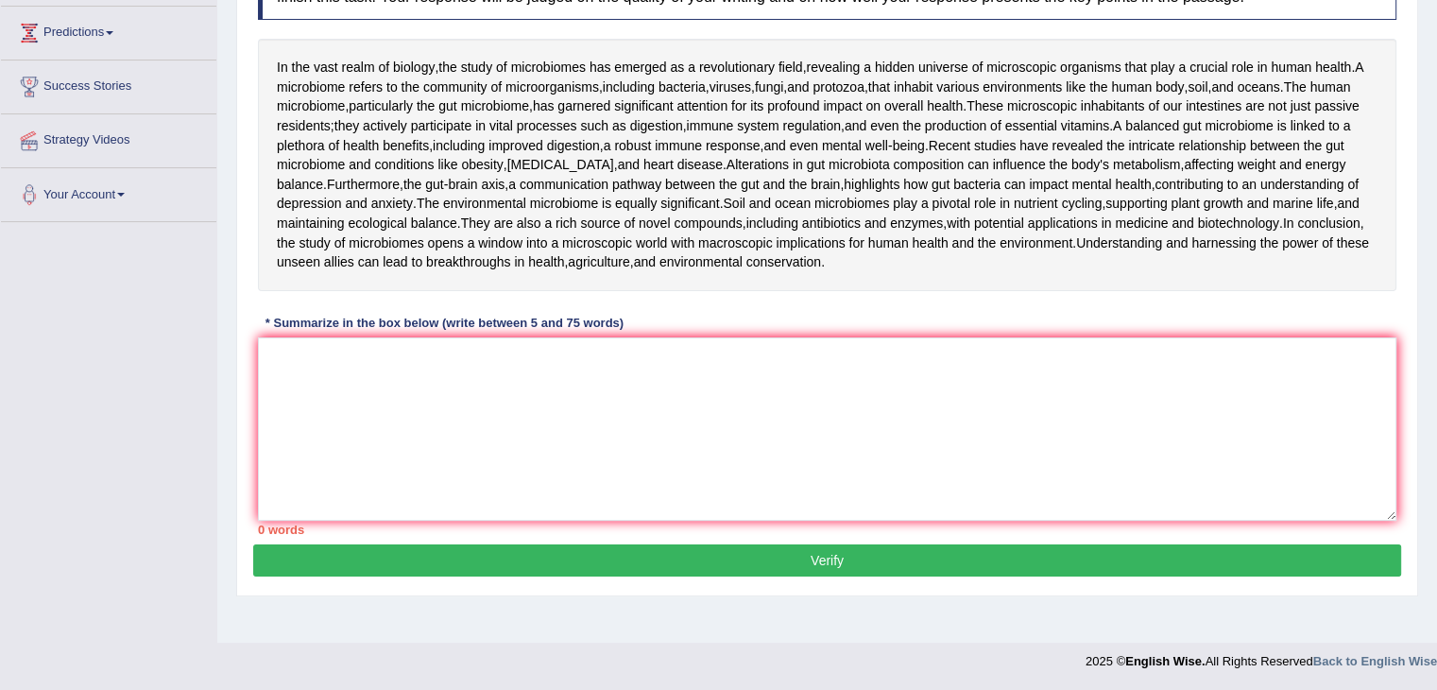
scroll to position [366, 0]
click at [313, 379] on textarea at bounding box center [827, 428] width 1139 height 183
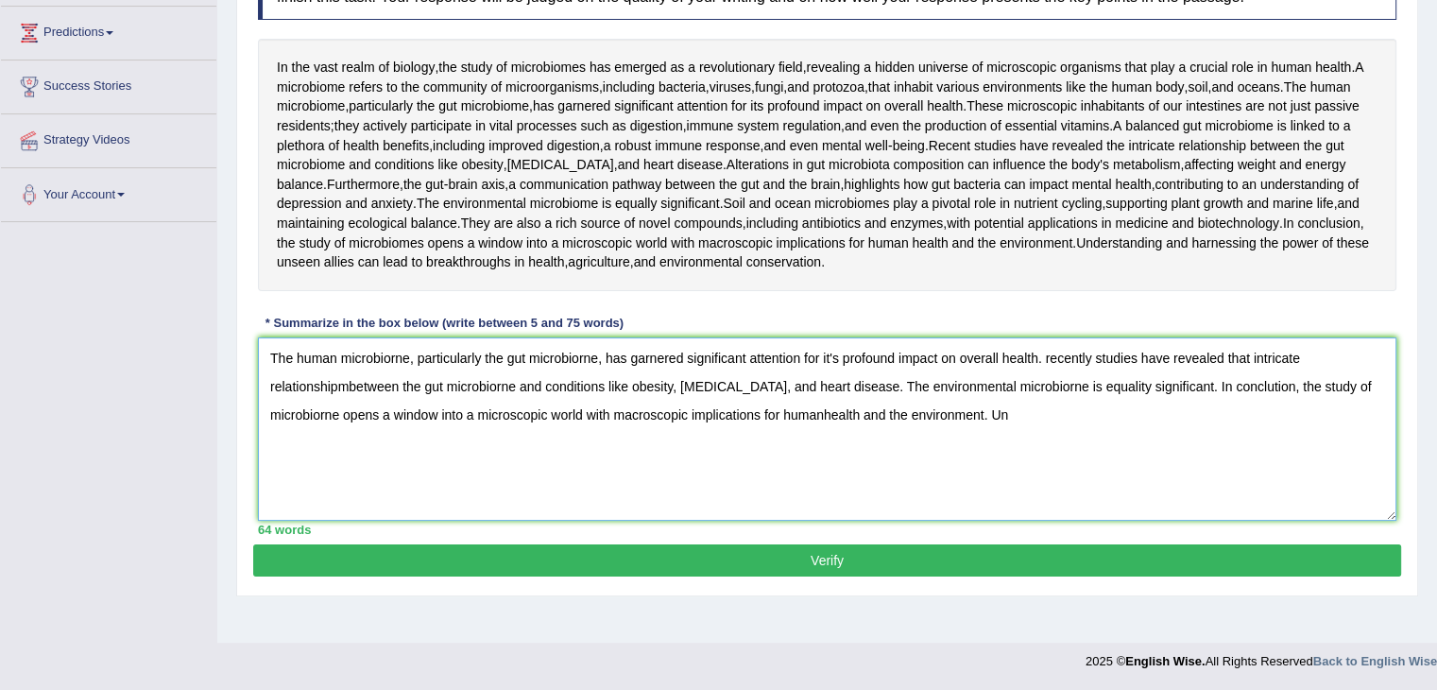
click at [1041, 389] on textarea "The human microbiorne, particularly the gut microbiorne, has garnered significa…" at bounding box center [827, 428] width 1139 height 183
click at [1050, 390] on textarea "The human microbiorne, particularly the gut microbiorne, has garnered significa…" at bounding box center [827, 428] width 1139 height 183
click at [1015, 445] on textarea "The human microbiorne, particularly the gut microbiorne, has garnered significa…" at bounding box center [827, 428] width 1139 height 183
type textarea "The human microbiorne, particularly the gut microbiorne, has garnered significa…"
click at [808, 577] on button "Verify" at bounding box center [827, 560] width 1148 height 32
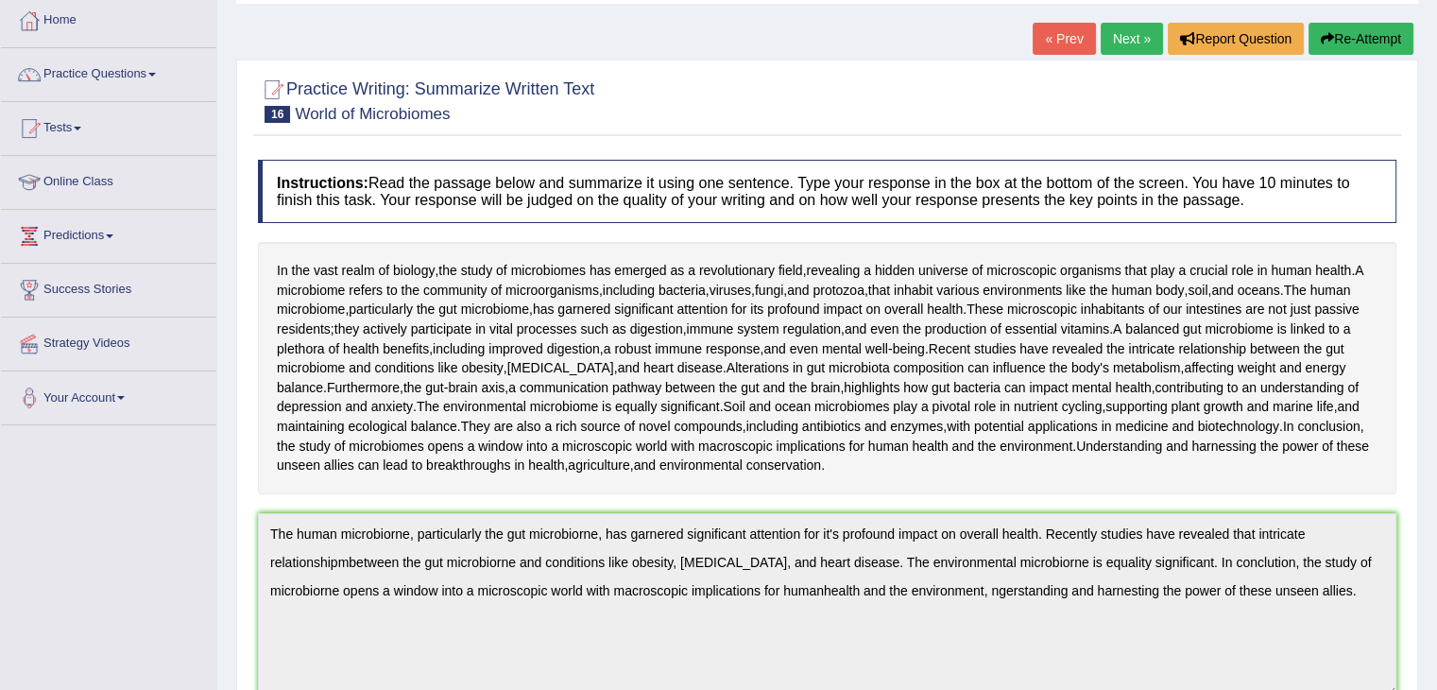
scroll to position [95, 0]
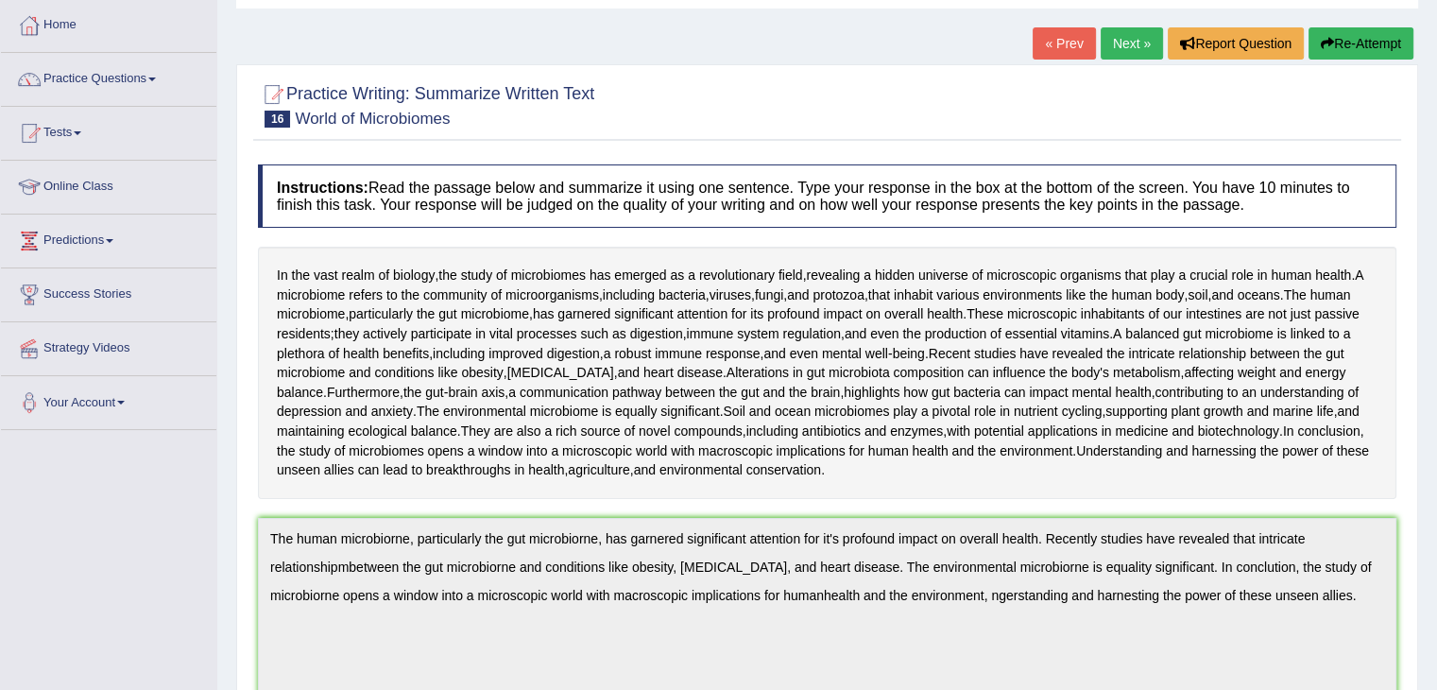
click at [1387, 36] on button "Re-Attempt" at bounding box center [1361, 43] width 105 height 32
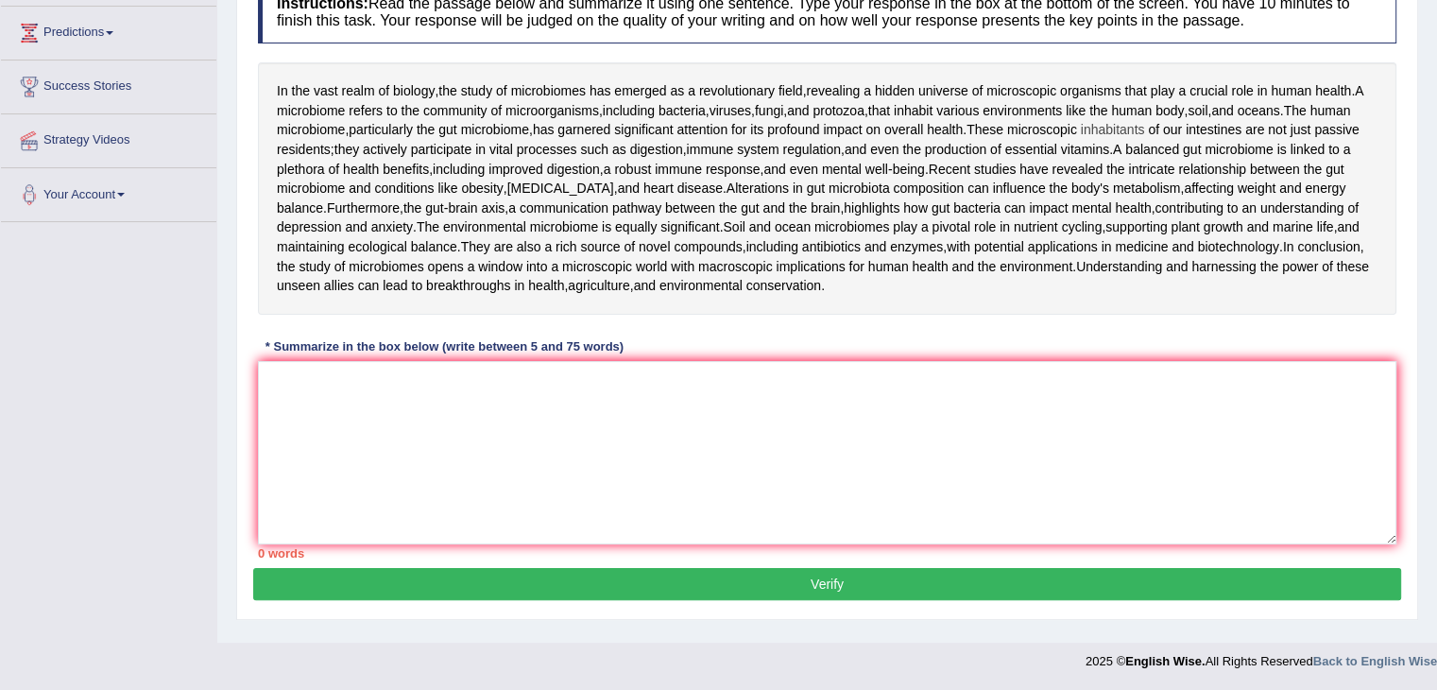
scroll to position [389, 0]
click at [292, 439] on textarea at bounding box center [827, 452] width 1139 height 183
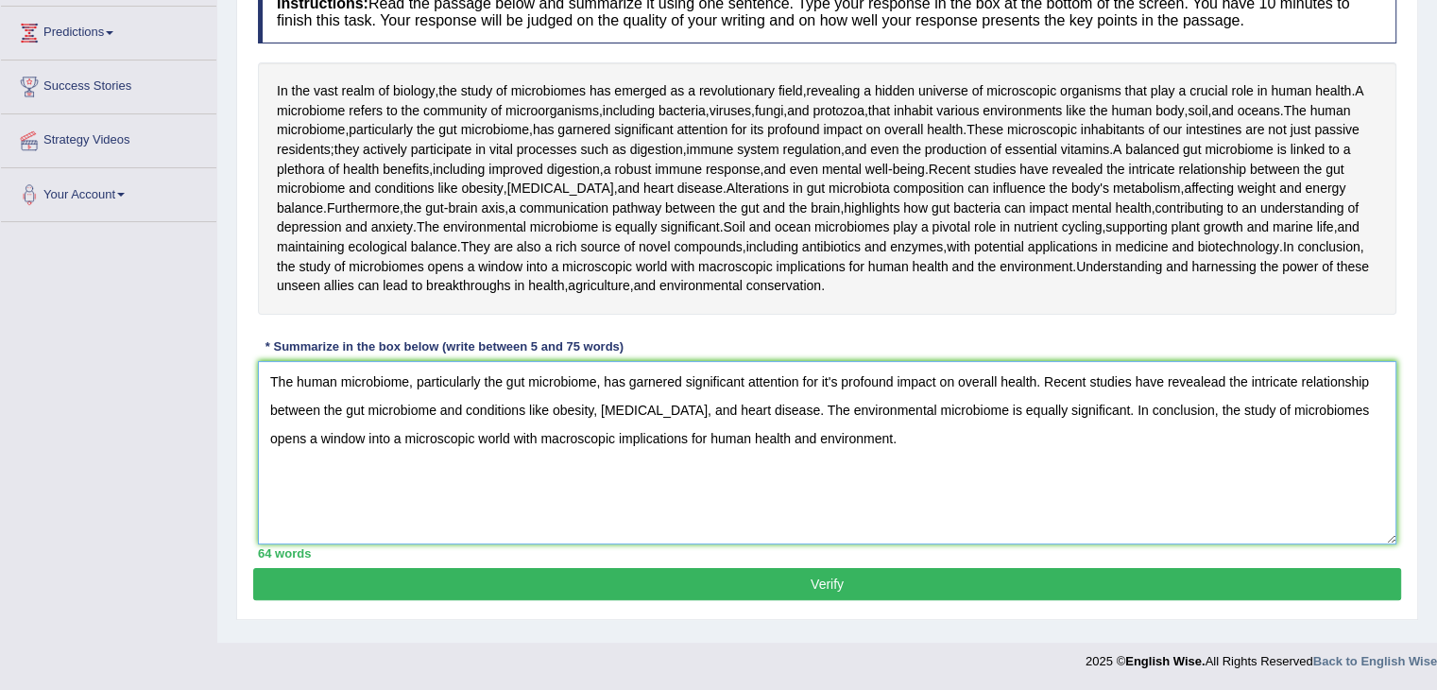
type textarea "The human microbiome, particularly the gut microbiome, has garnered significant…"
click at [692, 591] on button "Verify" at bounding box center [827, 584] width 1148 height 32
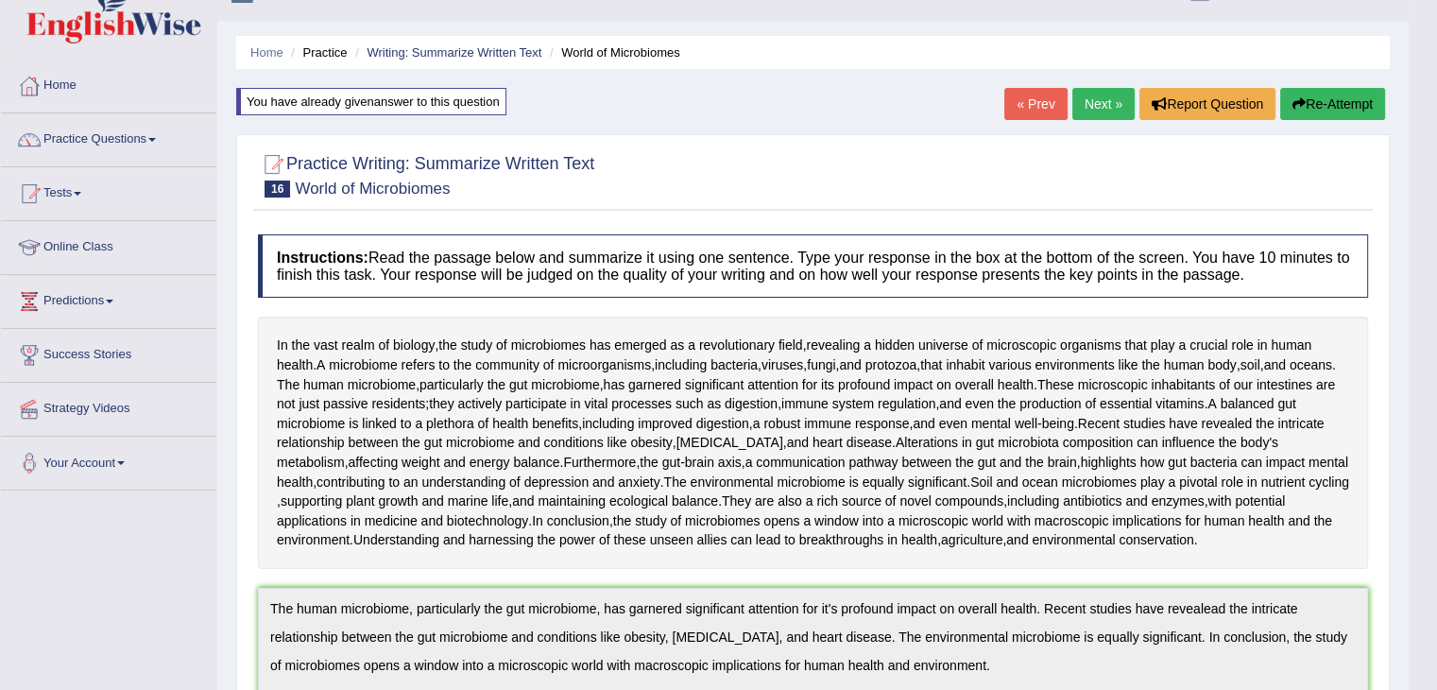
scroll to position [0, 0]
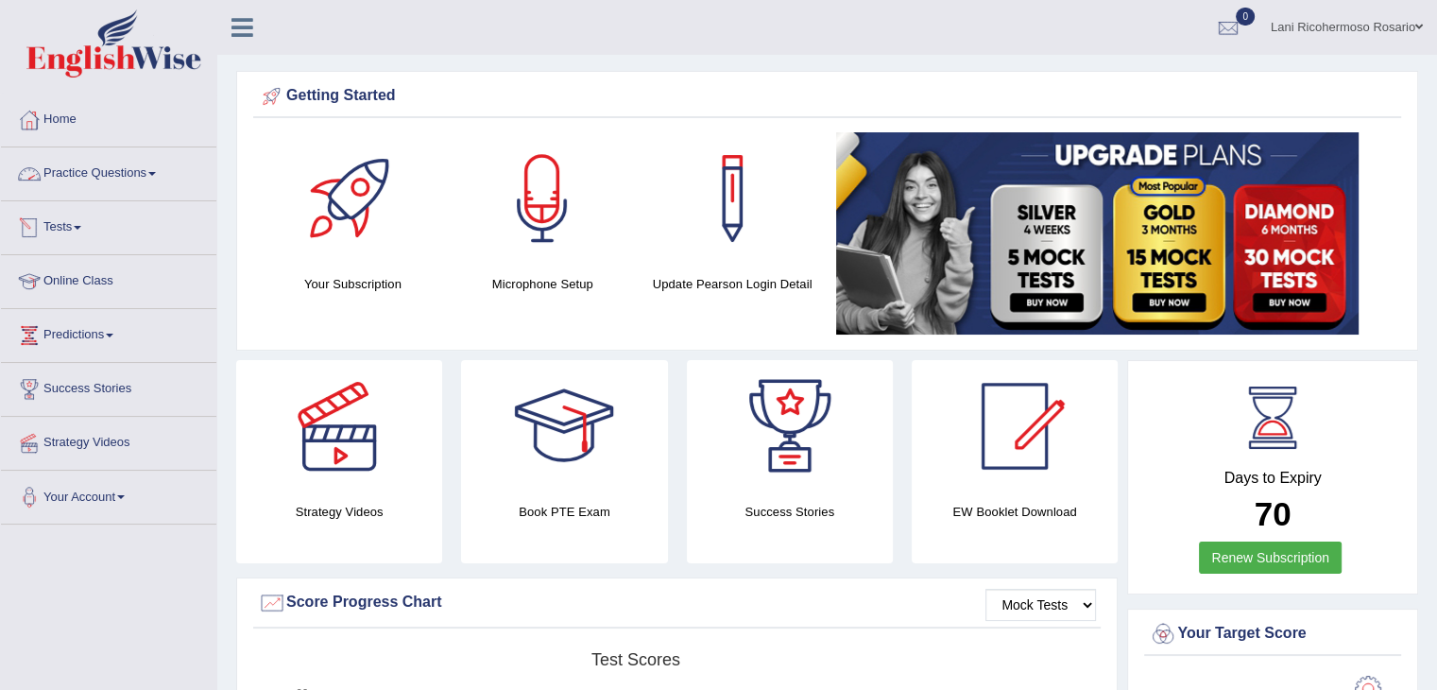
click at [129, 181] on link "Practice Questions" at bounding box center [108, 170] width 215 height 47
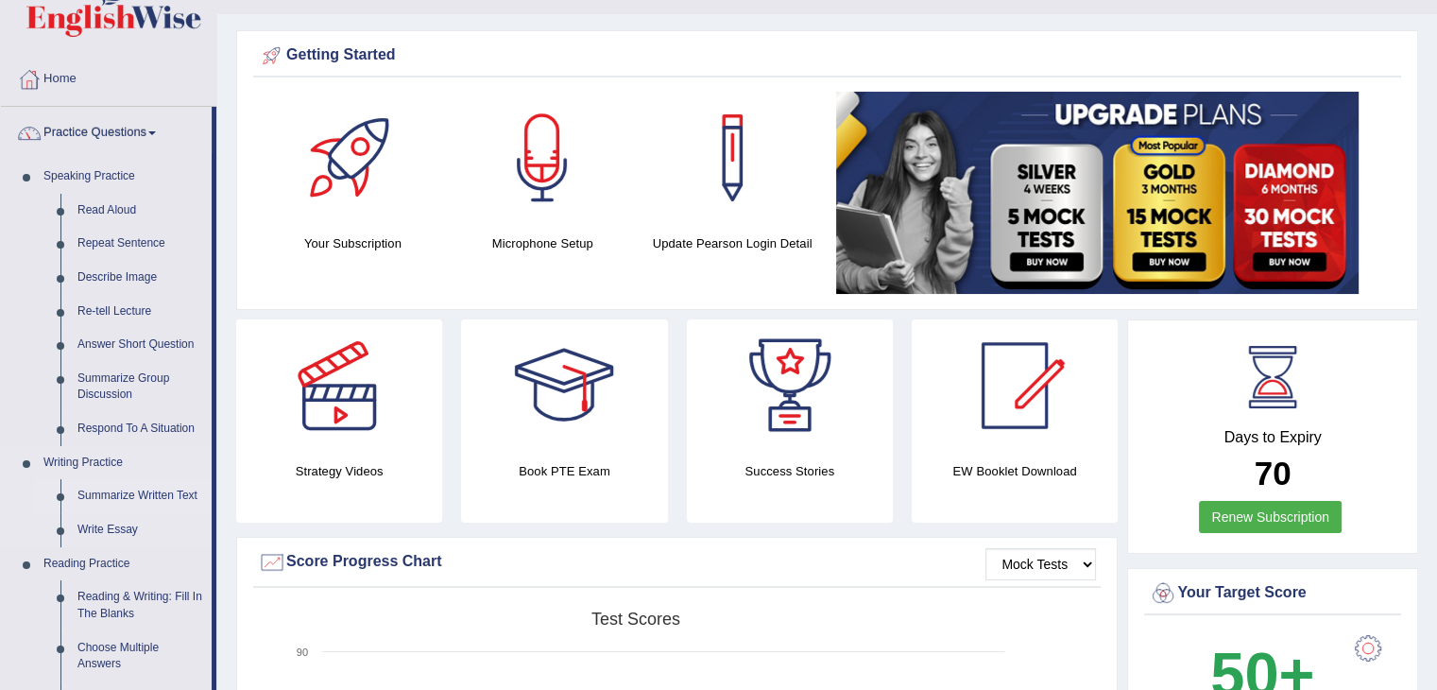
scroll to position [95, 0]
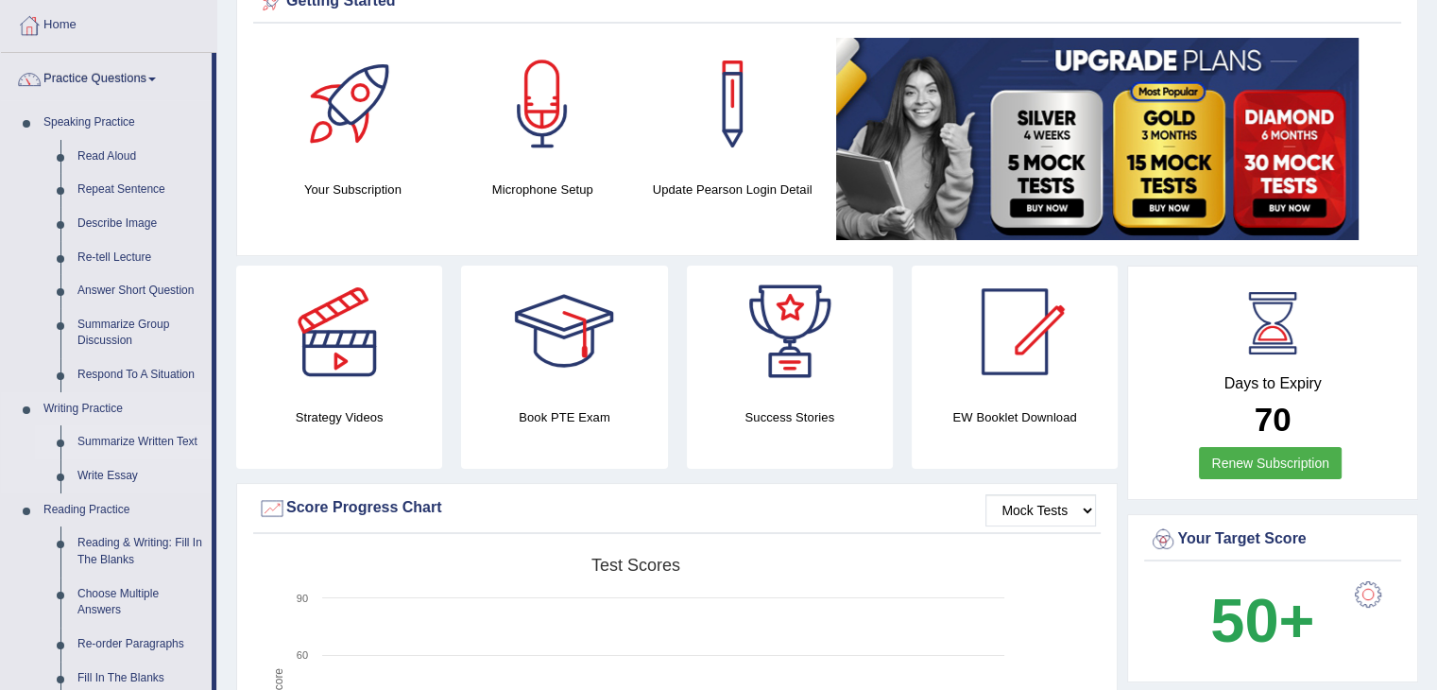
click at [133, 436] on link "Summarize Written Text" at bounding box center [140, 442] width 143 height 34
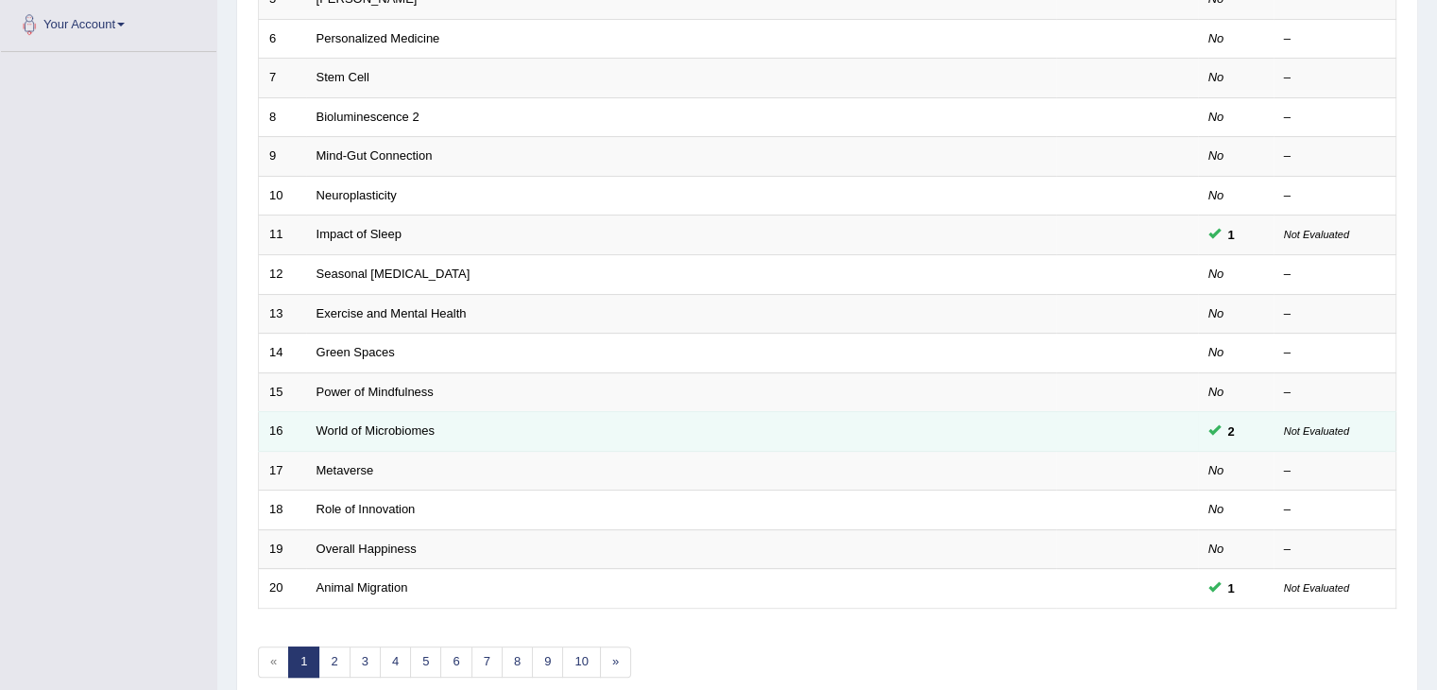
click at [374, 436] on td "World of Microbiomes" at bounding box center [681, 432] width 750 height 40
click at [374, 429] on link "World of Microbiomes" at bounding box center [376, 430] width 118 height 14
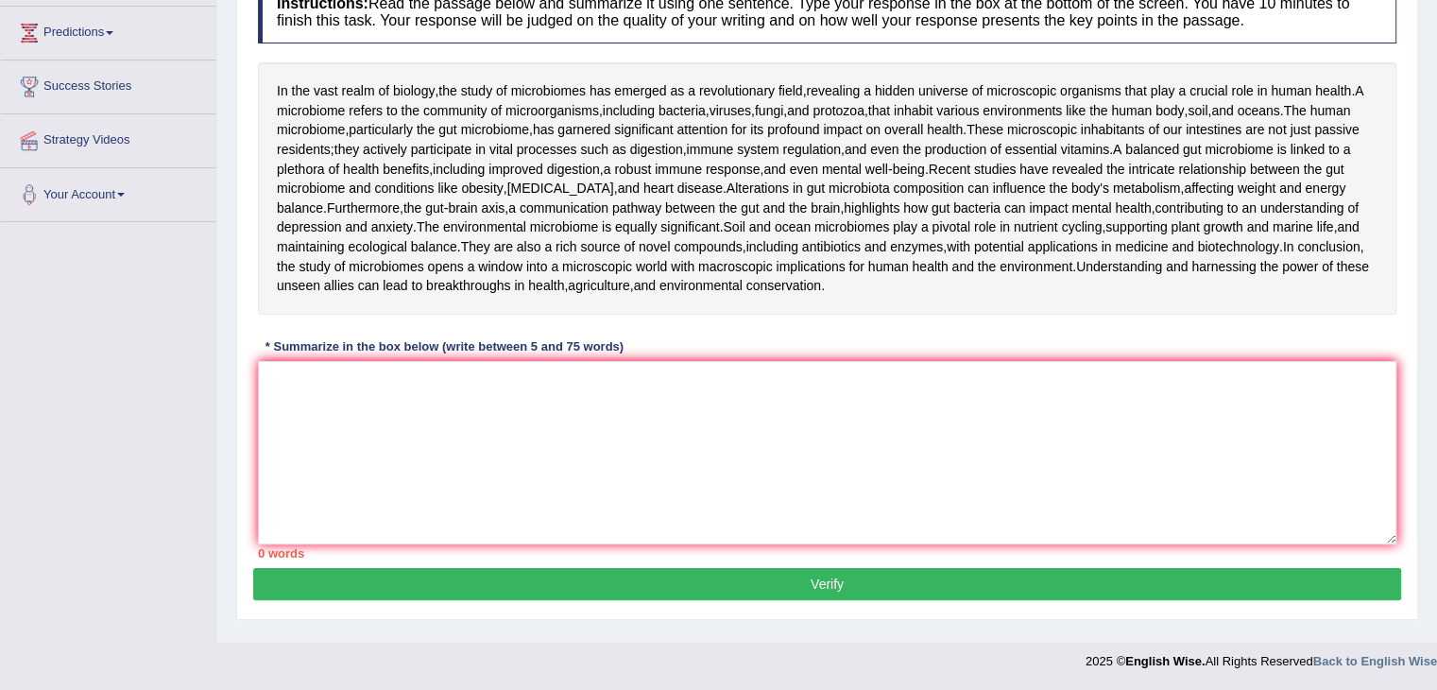
scroll to position [389, 0]
click at [383, 440] on textarea at bounding box center [827, 452] width 1139 height 183
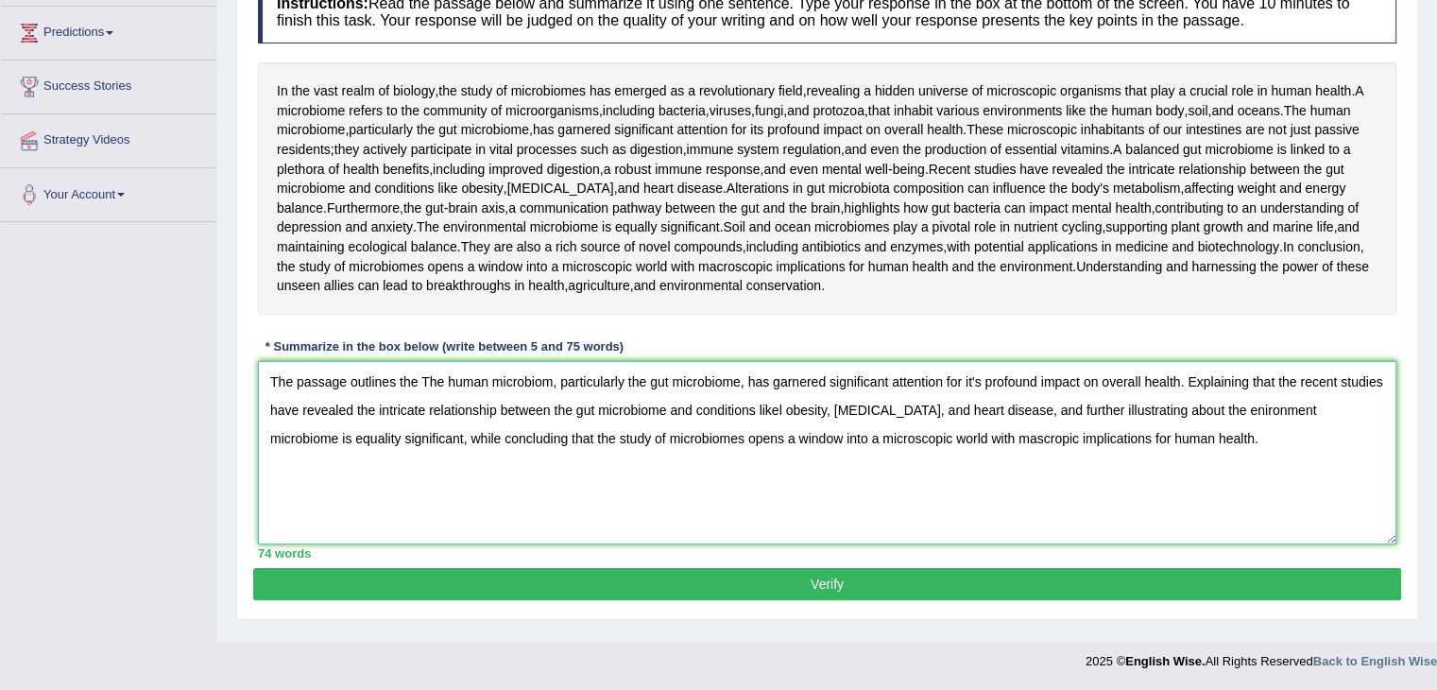
type textarea "The passage outlines the The human microbiom, particularly the gut microbiome, …"
click at [717, 594] on button "Verify" at bounding box center [827, 584] width 1148 height 32
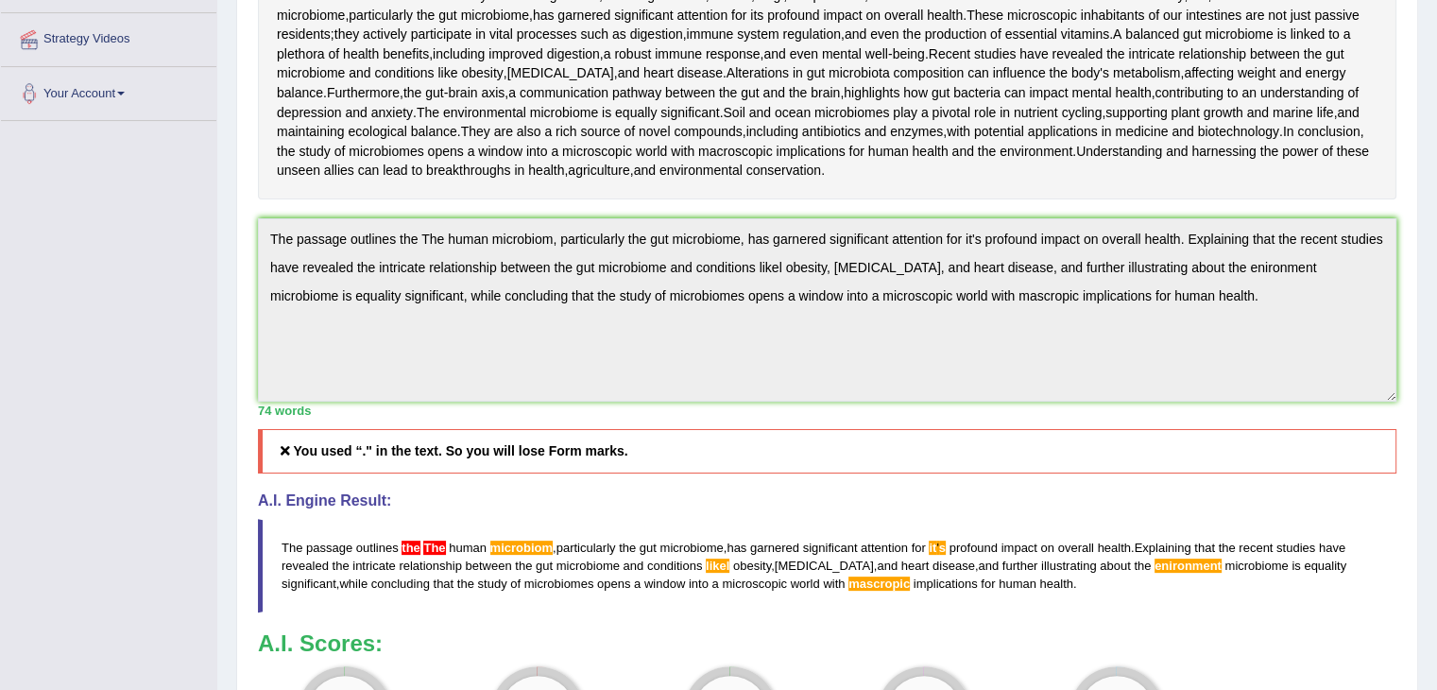
scroll to position [401, 0]
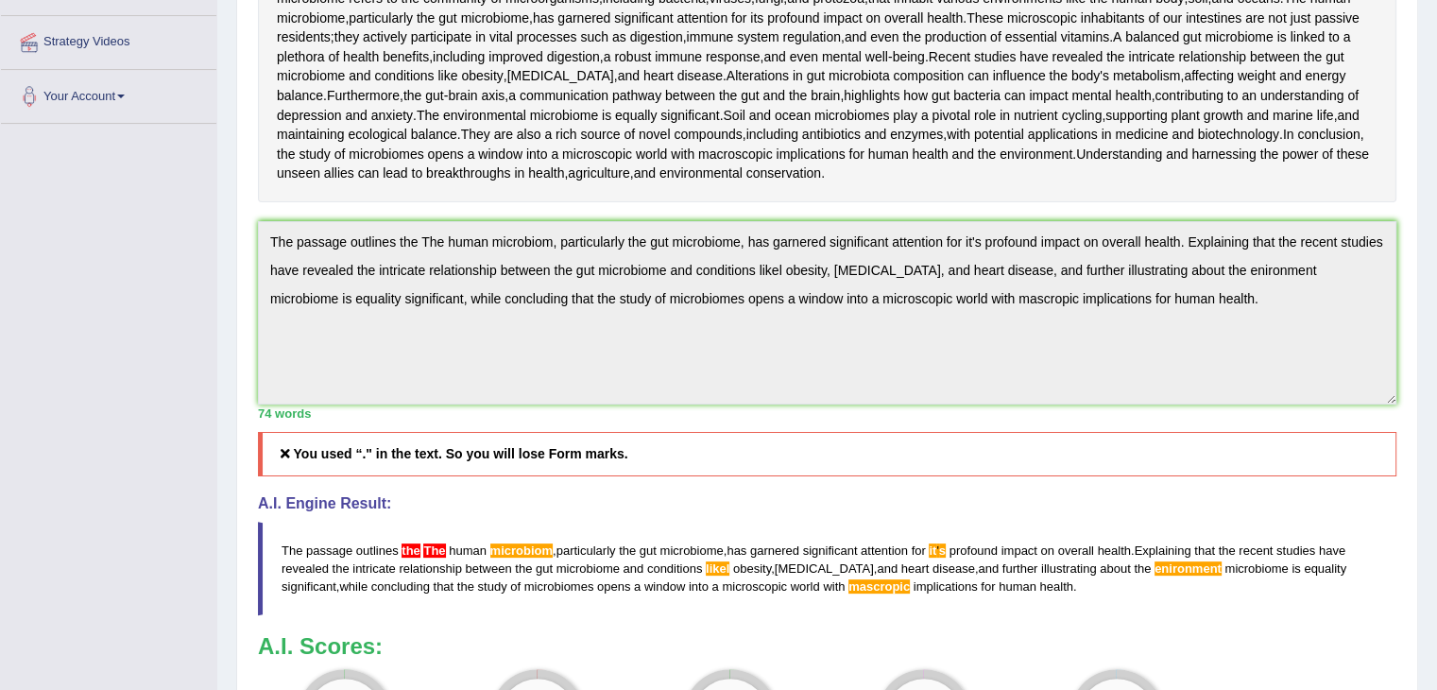
click at [1015, 422] on div "74 words" at bounding box center [827, 413] width 1139 height 18
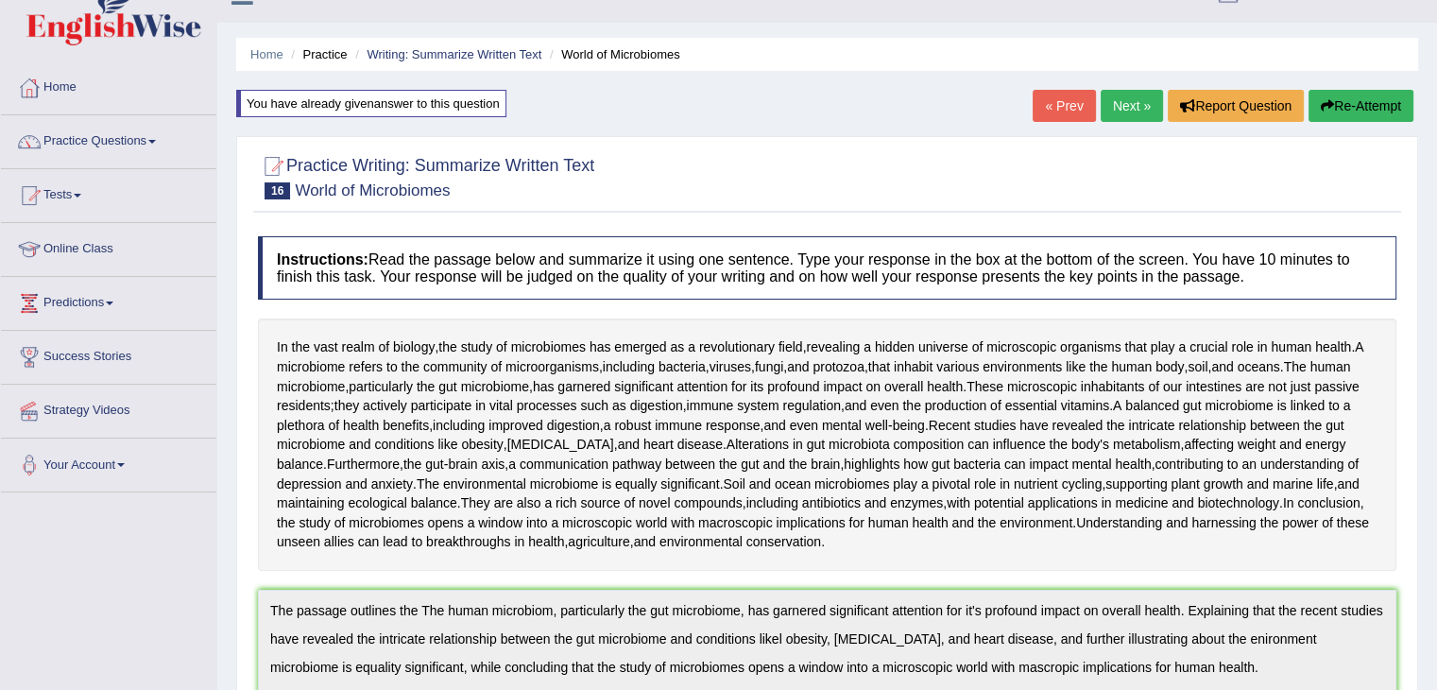
scroll to position [23, 0]
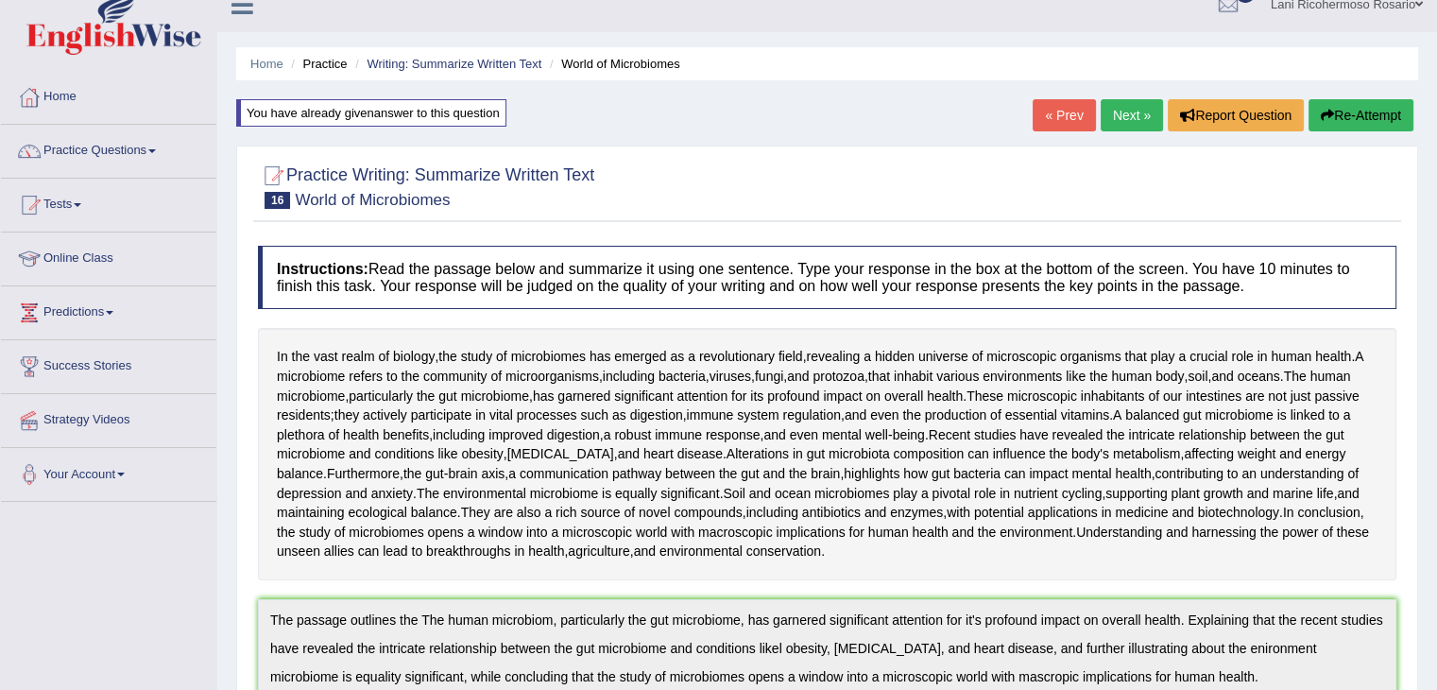
click at [1356, 114] on button "Re-Attempt" at bounding box center [1361, 115] width 105 height 32
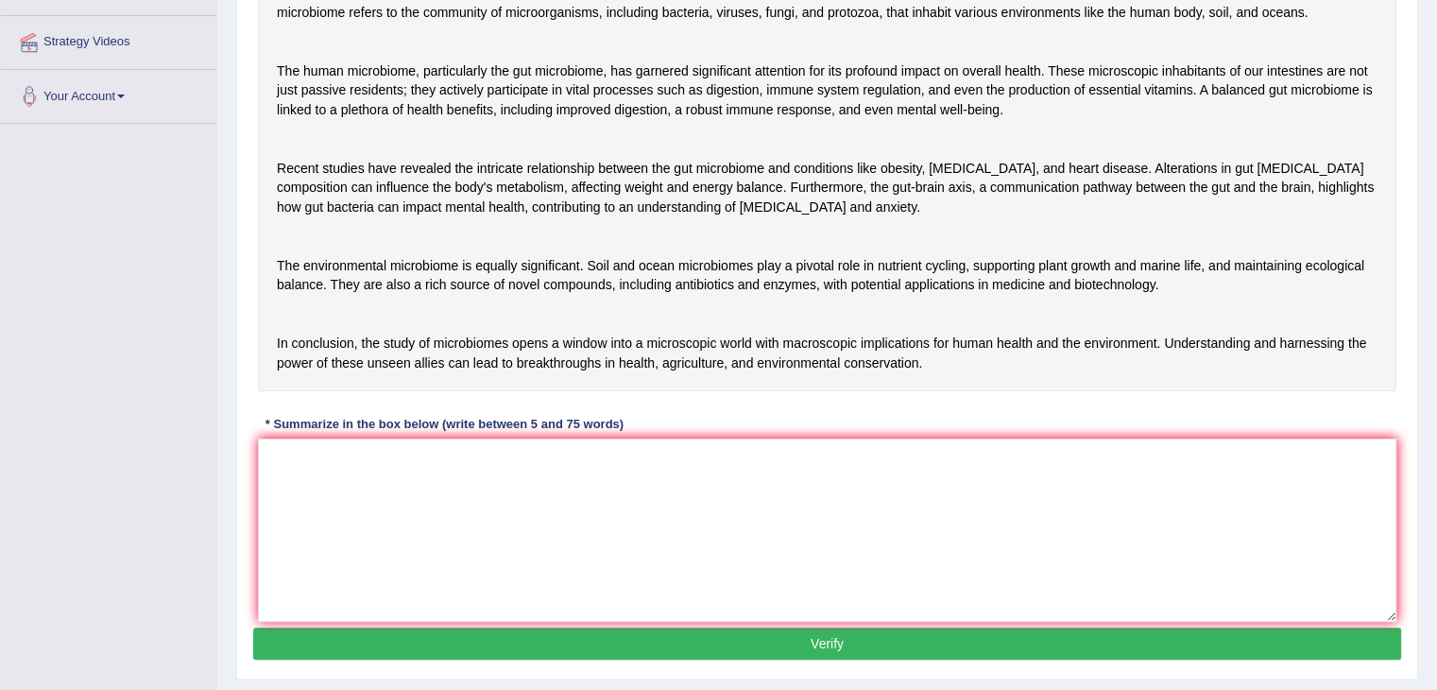
scroll to position [389, 0]
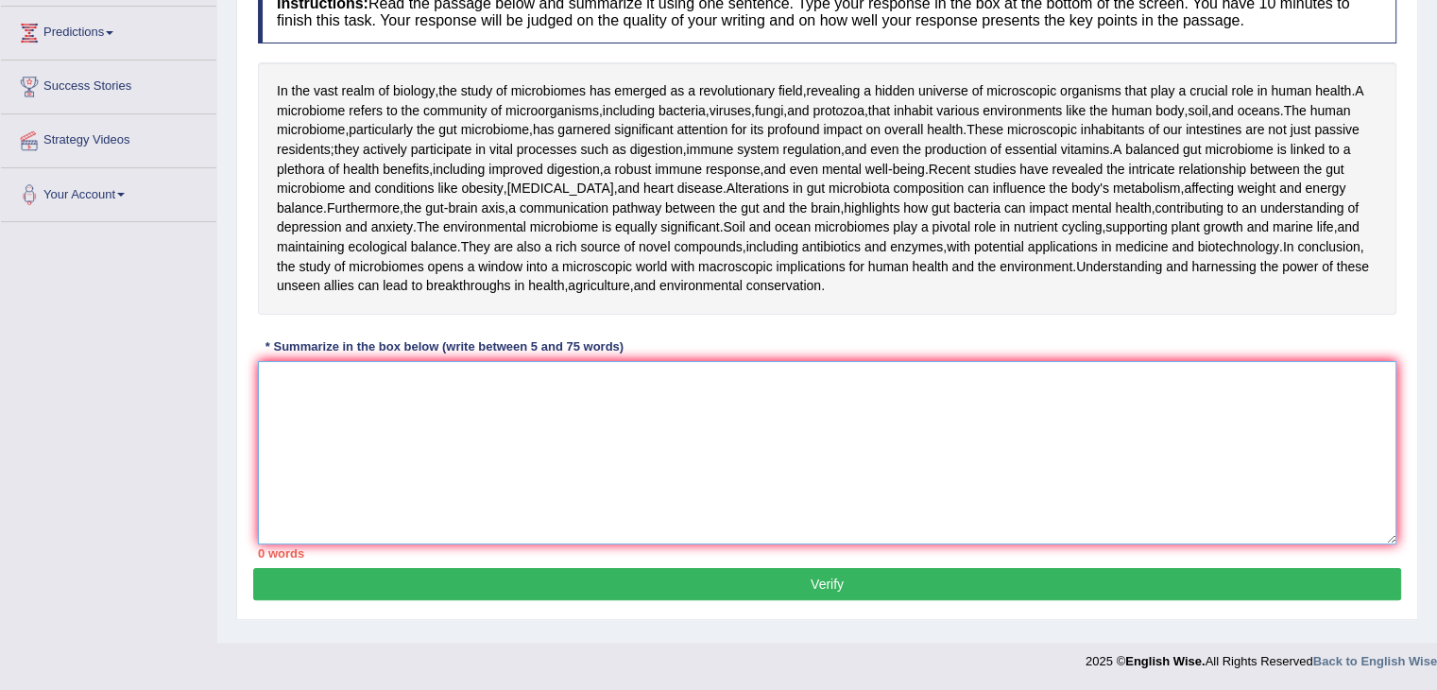
click at [398, 451] on textarea at bounding box center [827, 452] width 1139 height 183
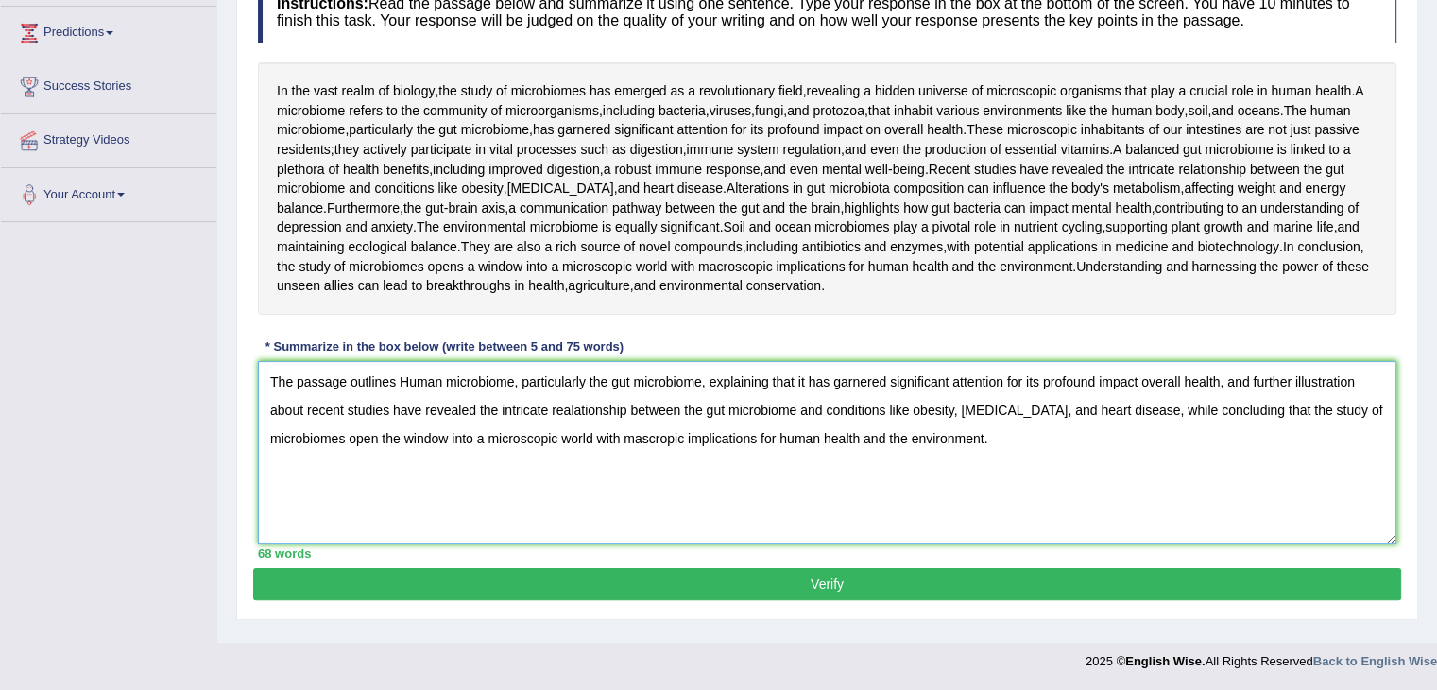
type textarea "The passage outlines Human microbiome, particularly the gut microbiome, explain…"
click at [763, 615] on div "Practice Writing: Summarize Written Text 16 World of Microbiomes Instructions: …" at bounding box center [827, 250] width 1182 height 740
click at [763, 600] on button "Verify" at bounding box center [827, 584] width 1148 height 32
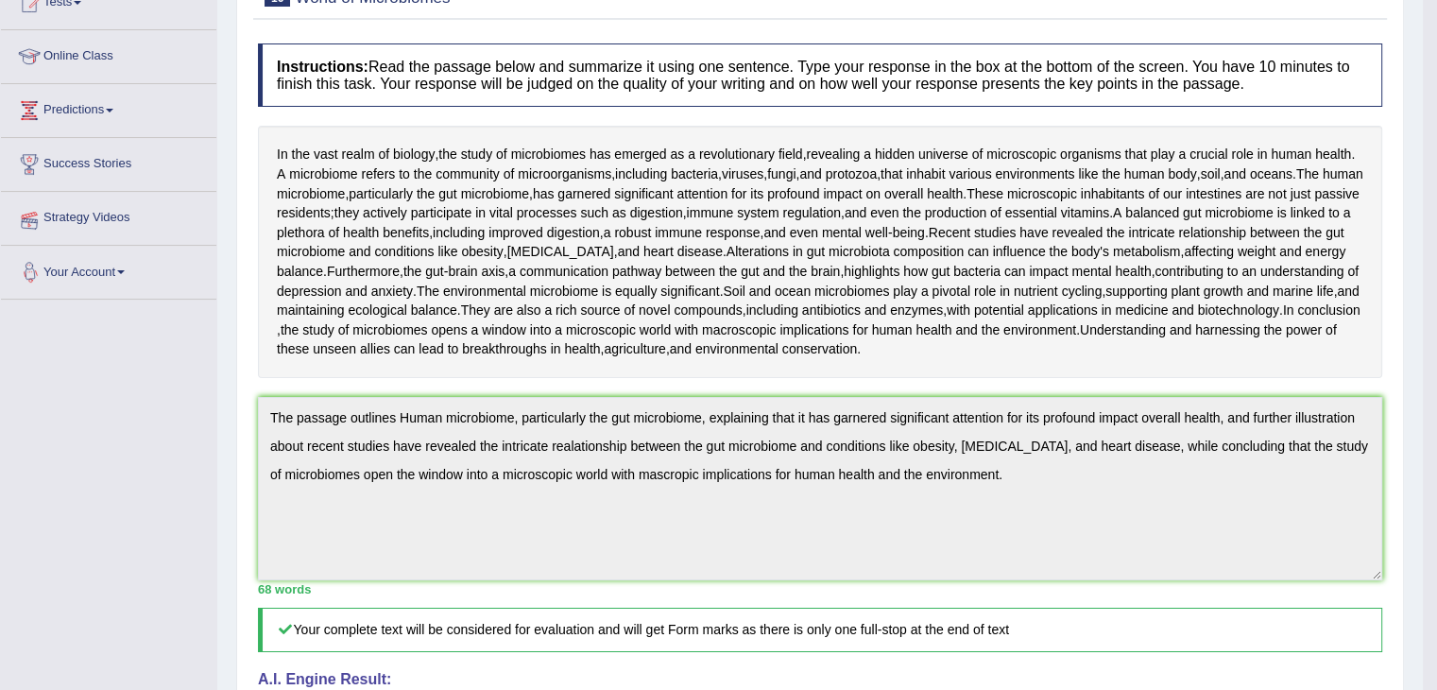
scroll to position [0, 0]
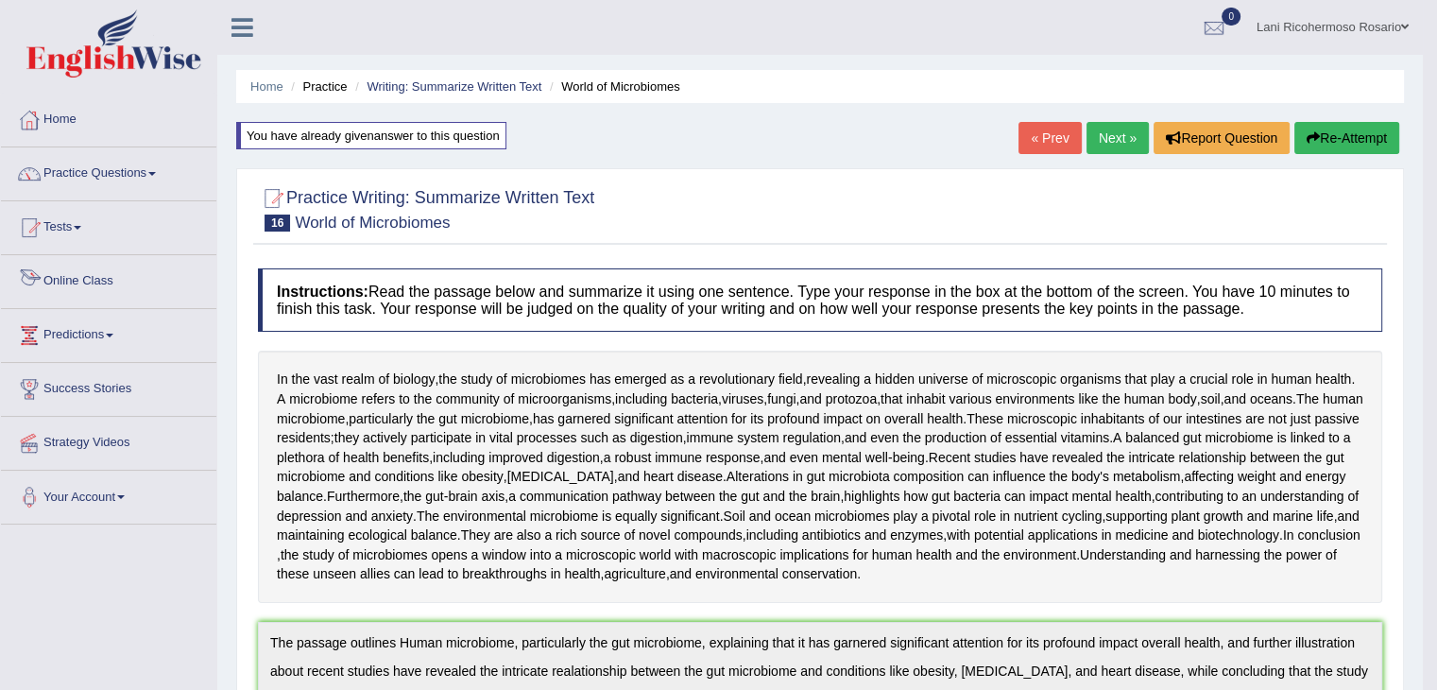
click at [98, 282] on link "Online Class" at bounding box center [108, 278] width 215 height 47
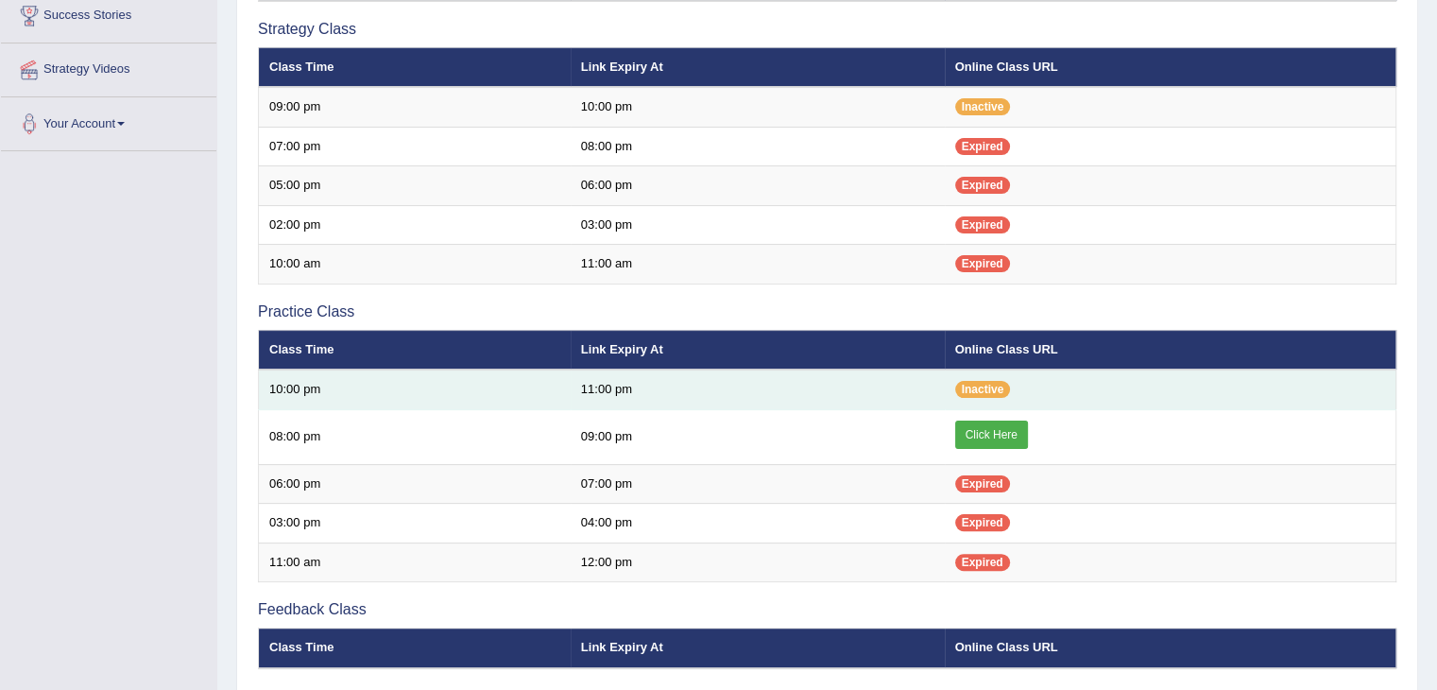
scroll to position [378, 0]
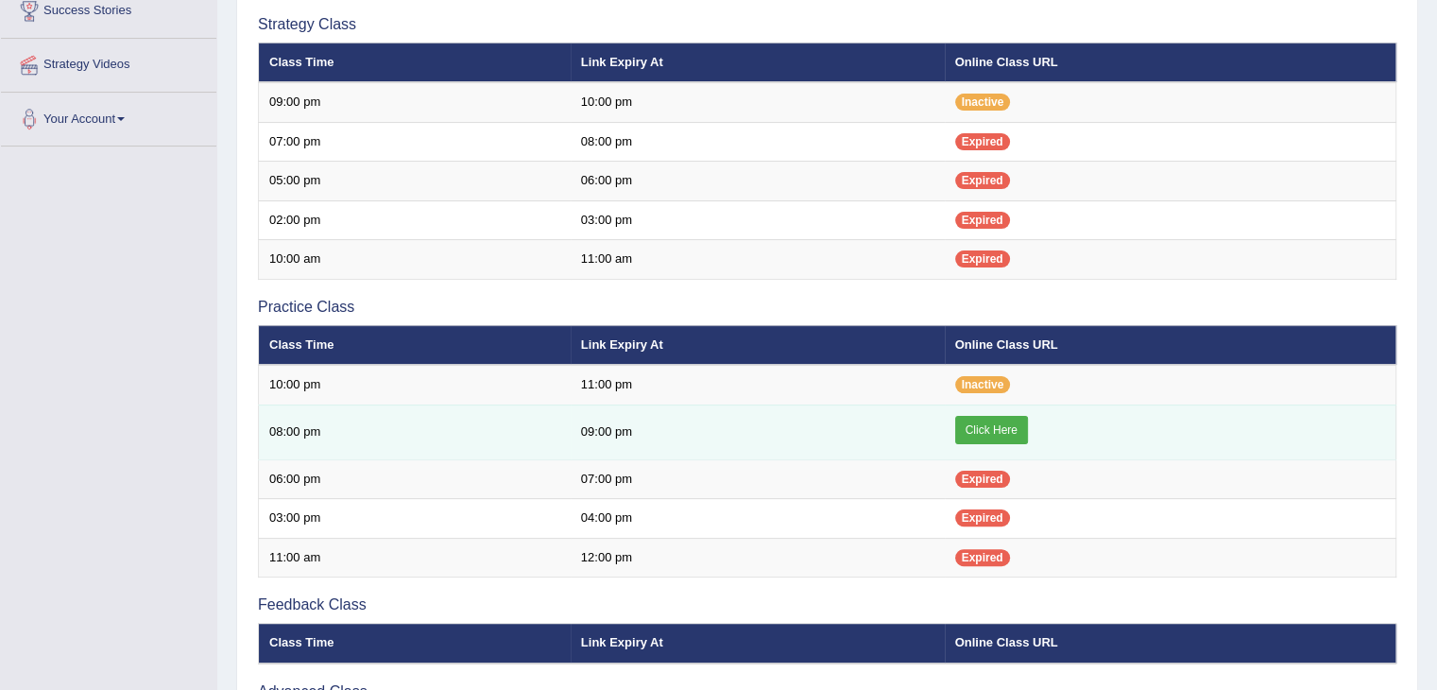
click at [974, 427] on link "Click Here" at bounding box center [991, 430] width 73 height 28
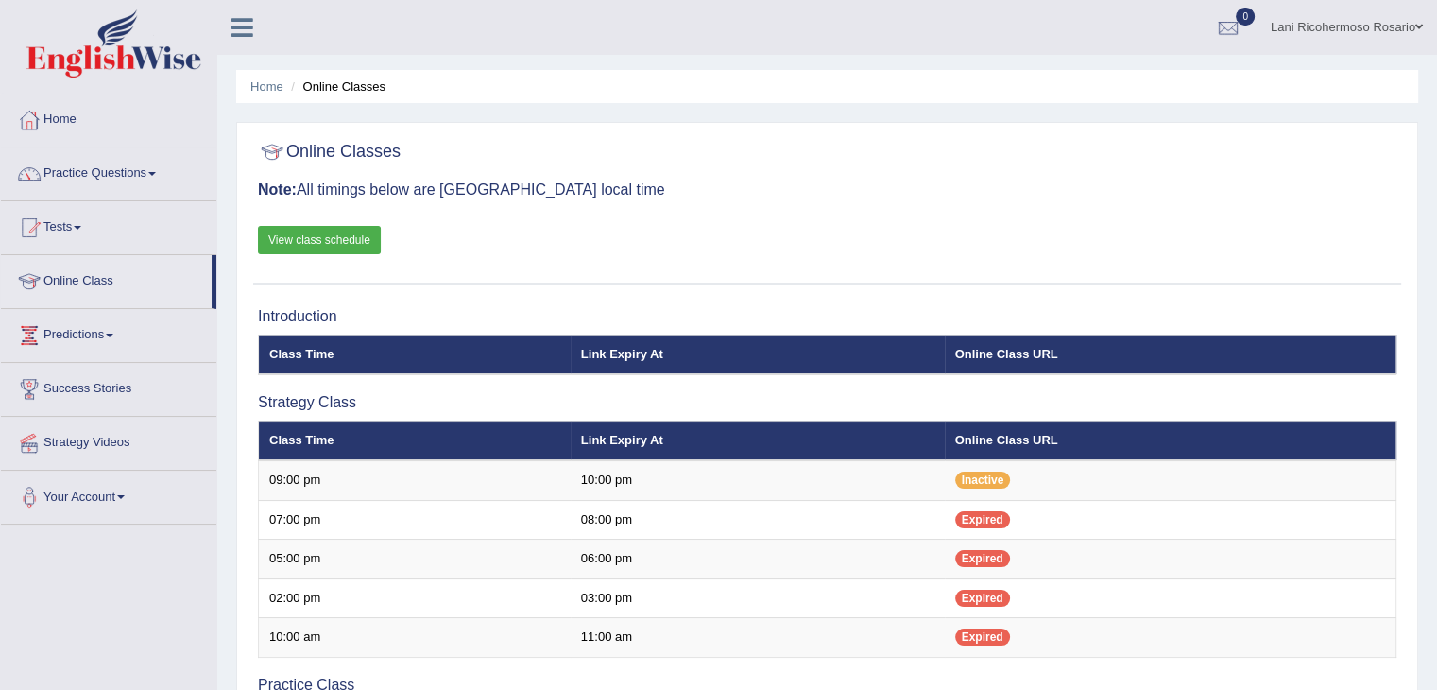
click at [115, 170] on link "Practice Questions" at bounding box center [108, 170] width 215 height 47
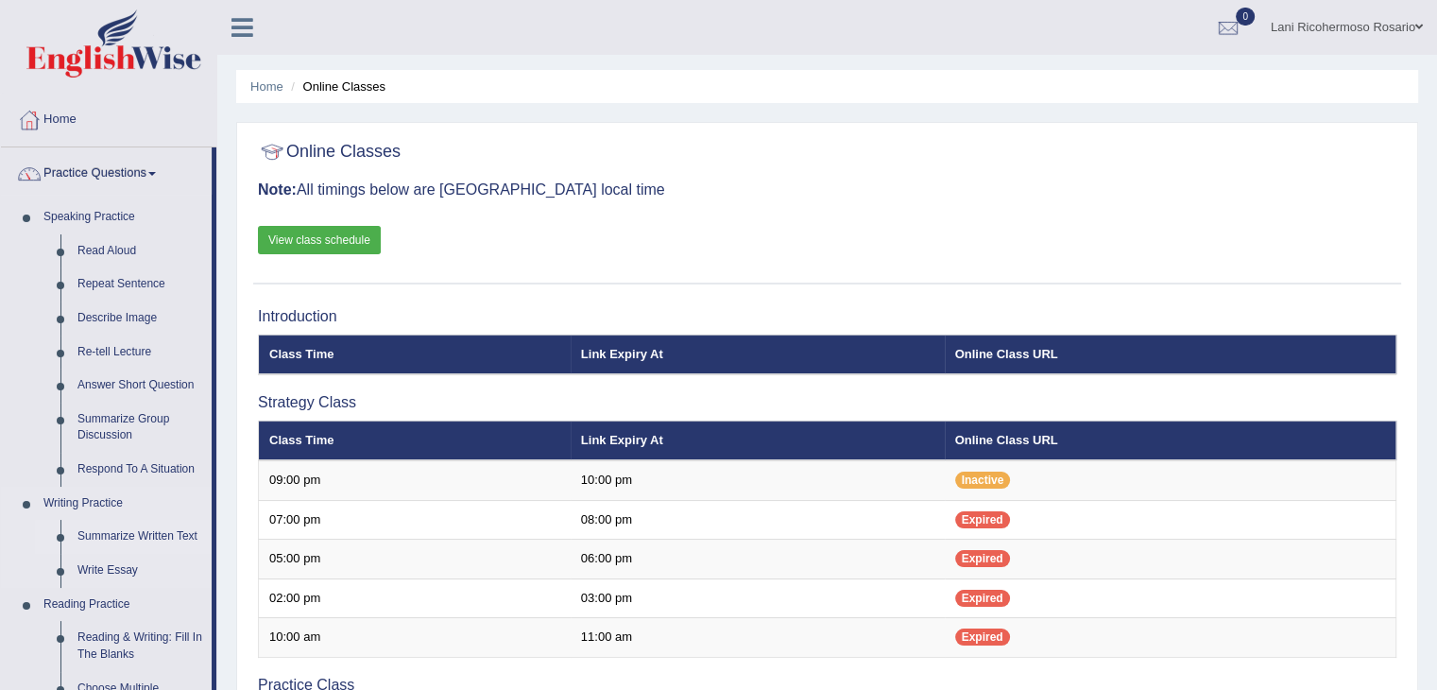
click at [129, 534] on link "Summarize Written Text" at bounding box center [140, 537] width 143 height 34
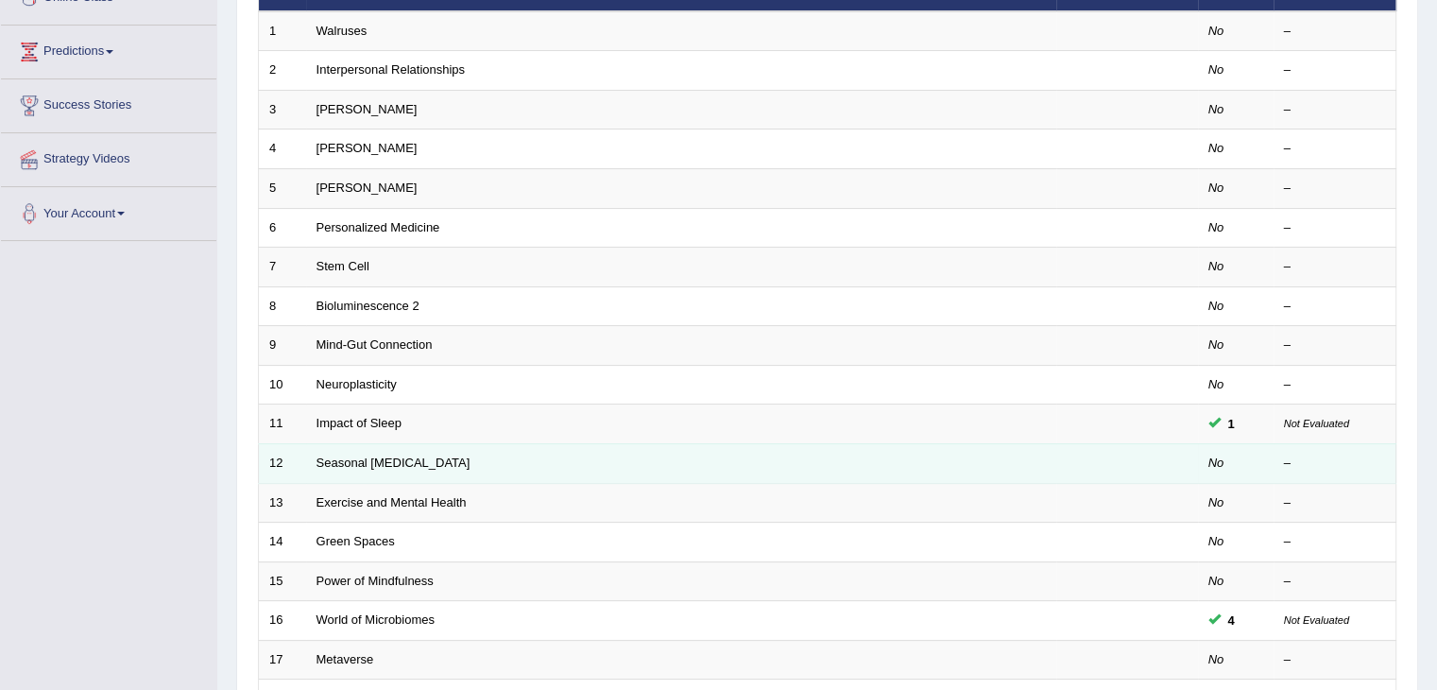
scroll to position [556, 0]
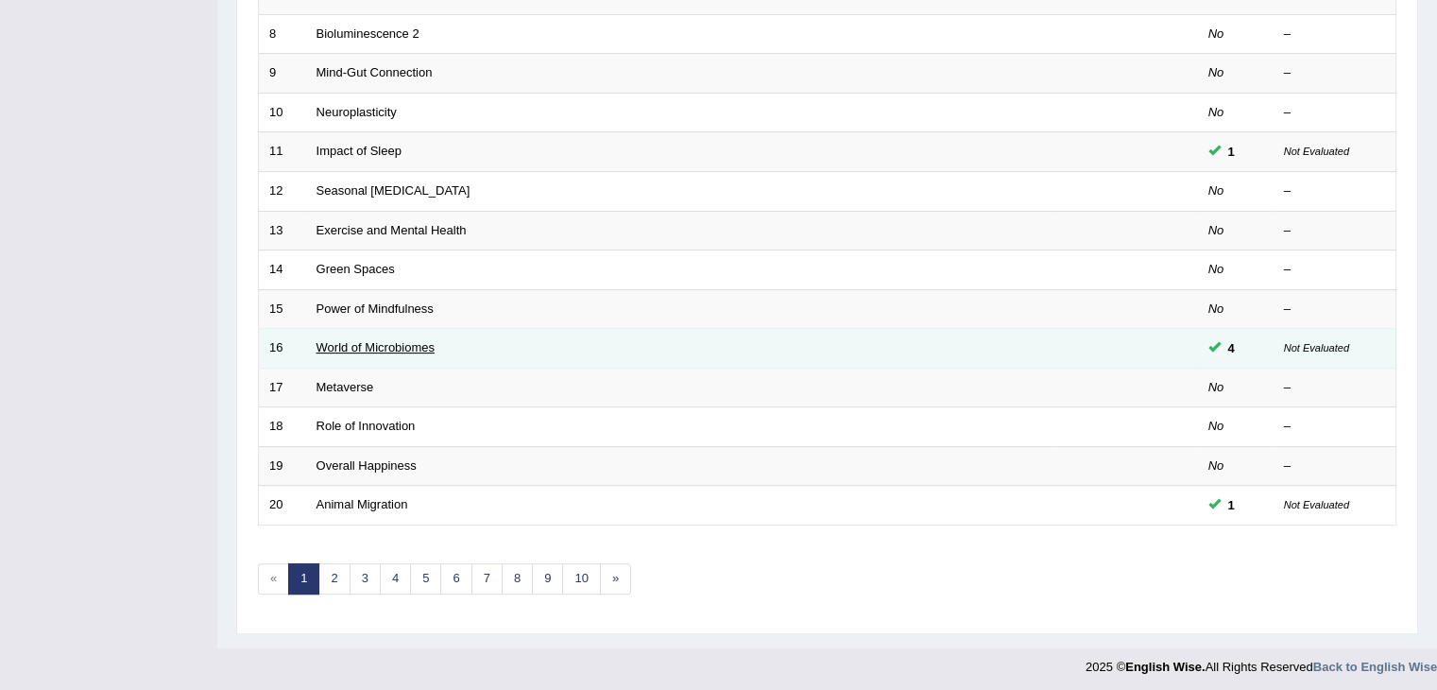
click at [408, 340] on link "World of Microbiomes" at bounding box center [376, 347] width 118 height 14
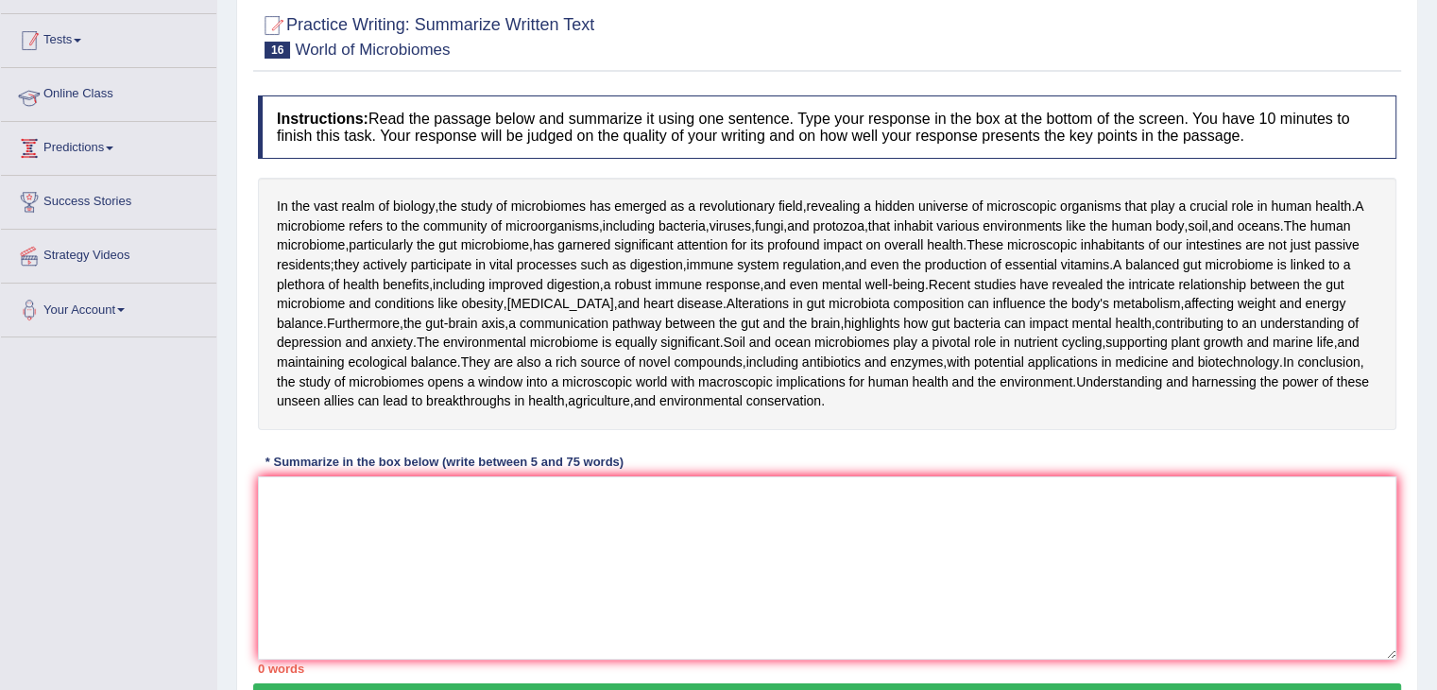
scroll to position [189, 0]
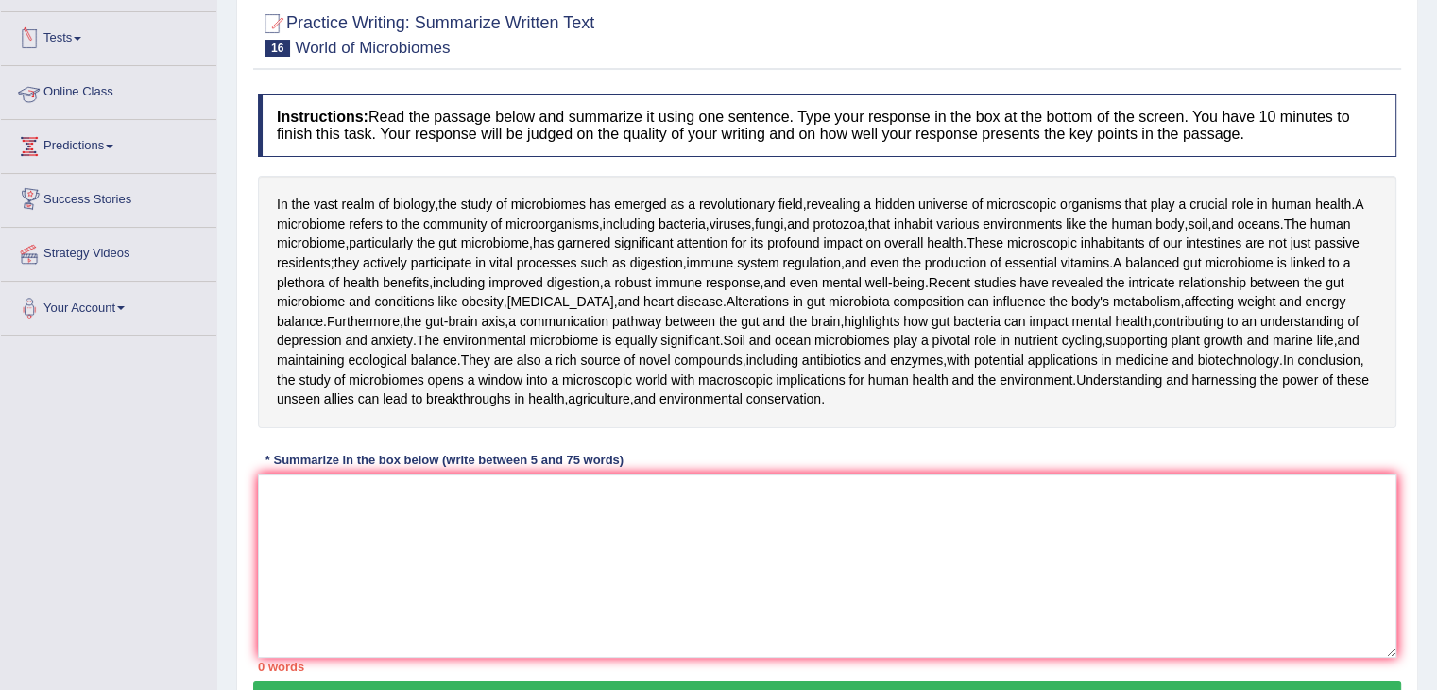
click at [76, 97] on link "Online Class" at bounding box center [108, 89] width 215 height 47
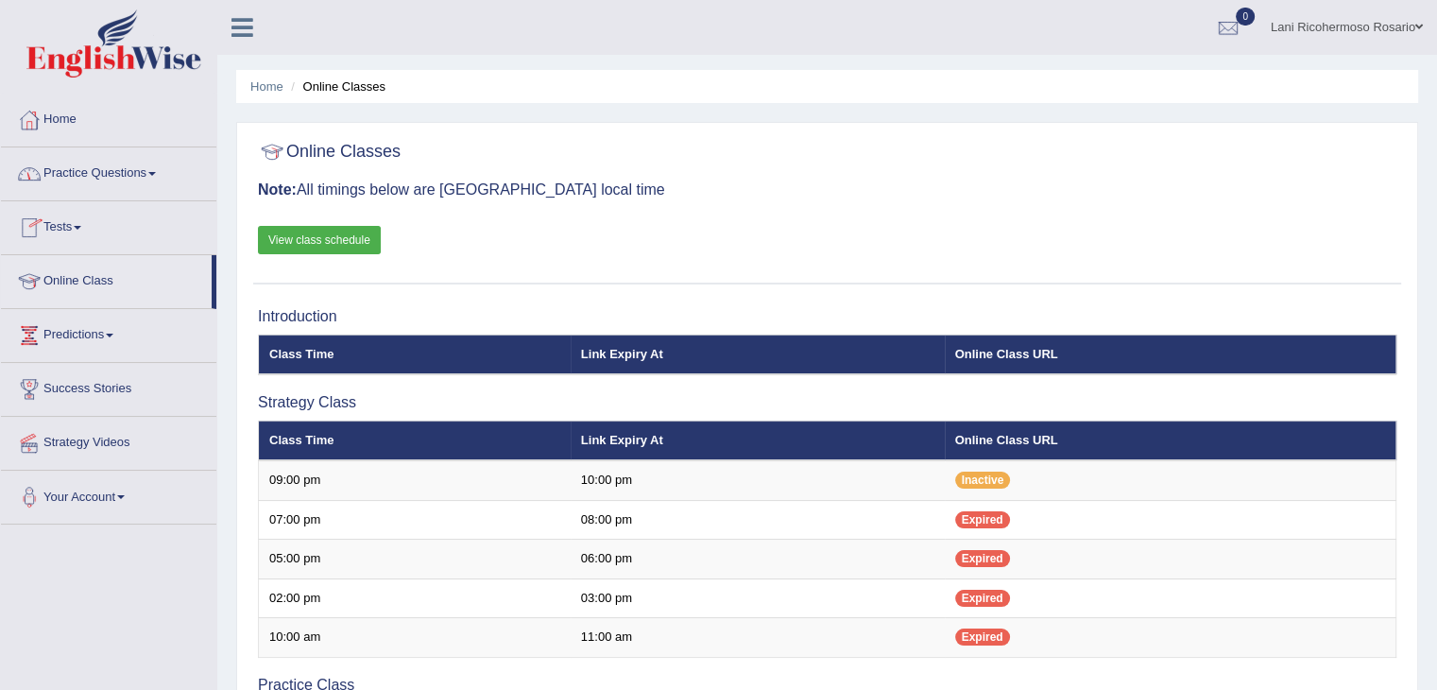
click at [110, 163] on link "Practice Questions" at bounding box center [108, 170] width 215 height 47
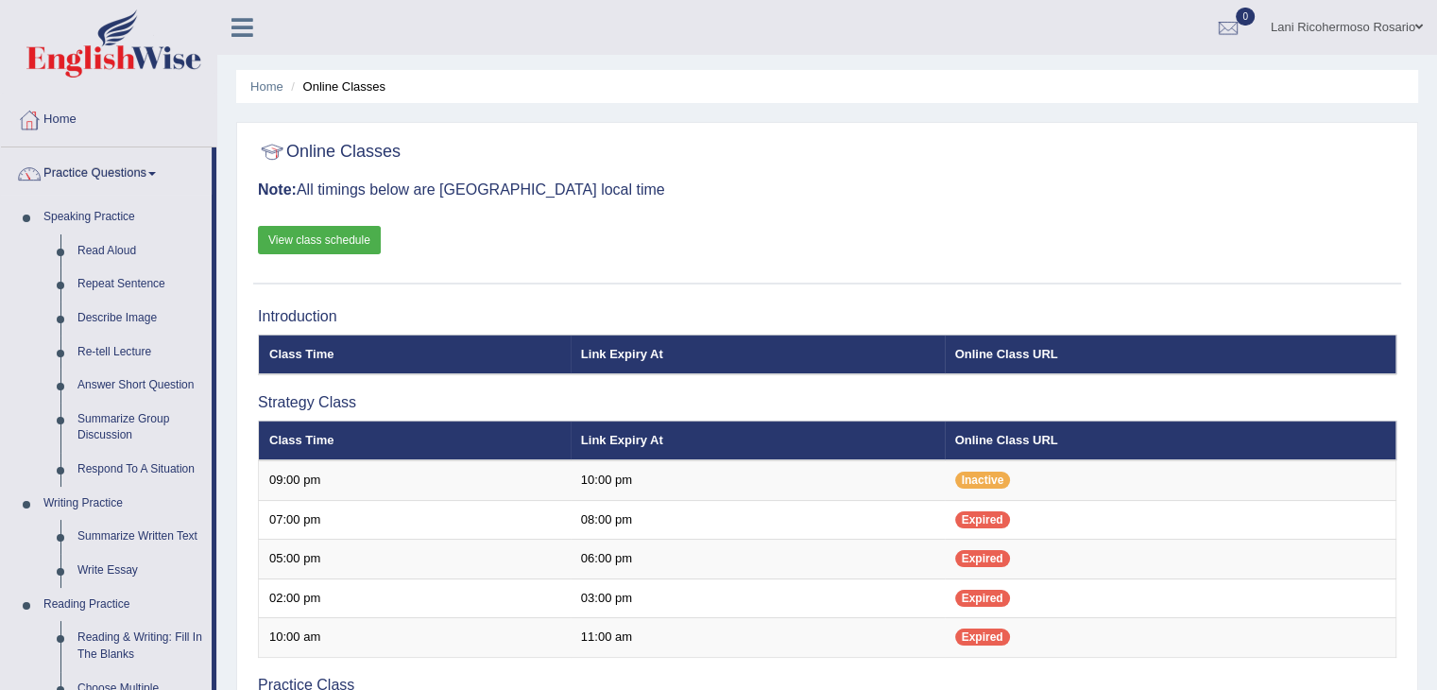
click at [232, 26] on icon at bounding box center [243, 27] width 22 height 25
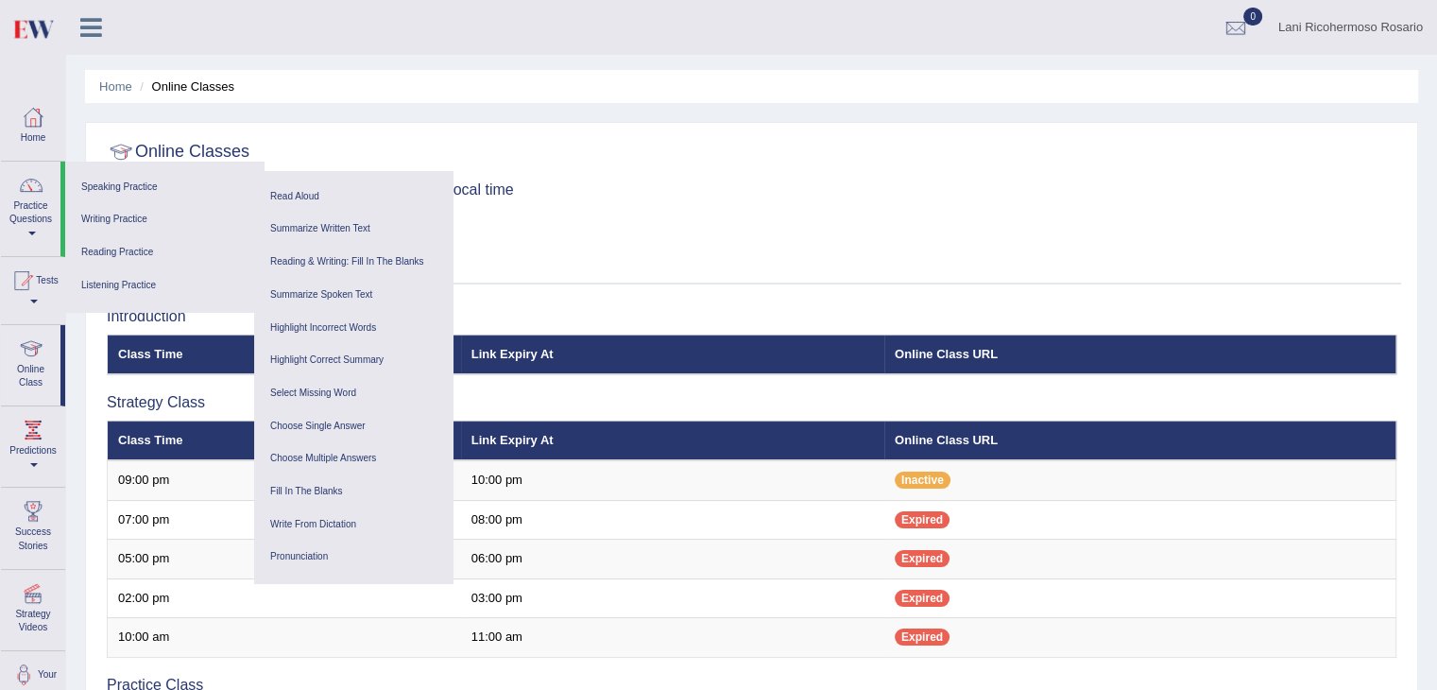
click at [576, 168] on div at bounding box center [752, 152] width 1290 height 39
click at [499, 208] on div "Online Classes Note: All timings below are Melbourne local time View class sche…" at bounding box center [751, 208] width 1299 height 152
drag, startPoint x: 538, startPoint y: 206, endPoint x: 566, endPoint y: 215, distance: 29.6
click at [559, 212] on div "Online Classes Note: All timings below are Melbourne local time View class sche…" at bounding box center [751, 208] width 1299 height 152
click at [645, 456] on th "Link Expiry At" at bounding box center [672, 441] width 423 height 40
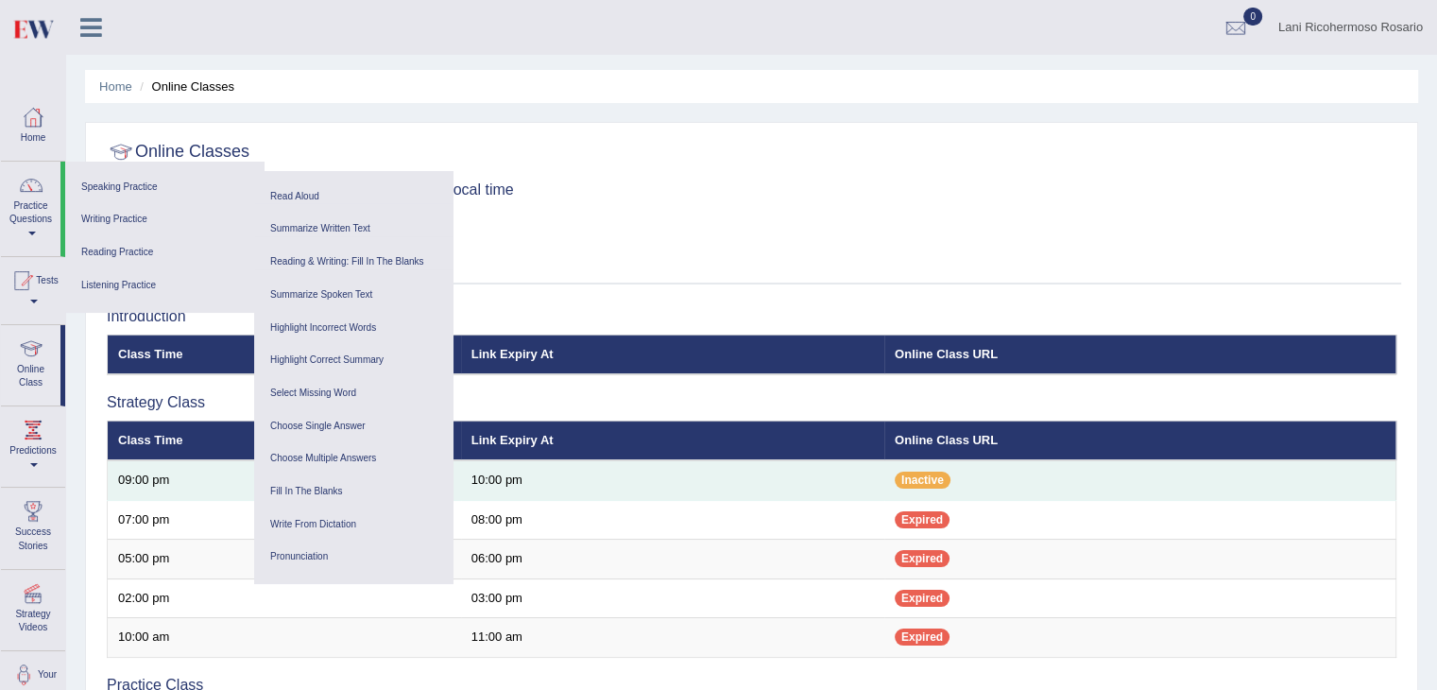
click at [666, 481] on td "10:00 pm" at bounding box center [672, 480] width 423 height 40
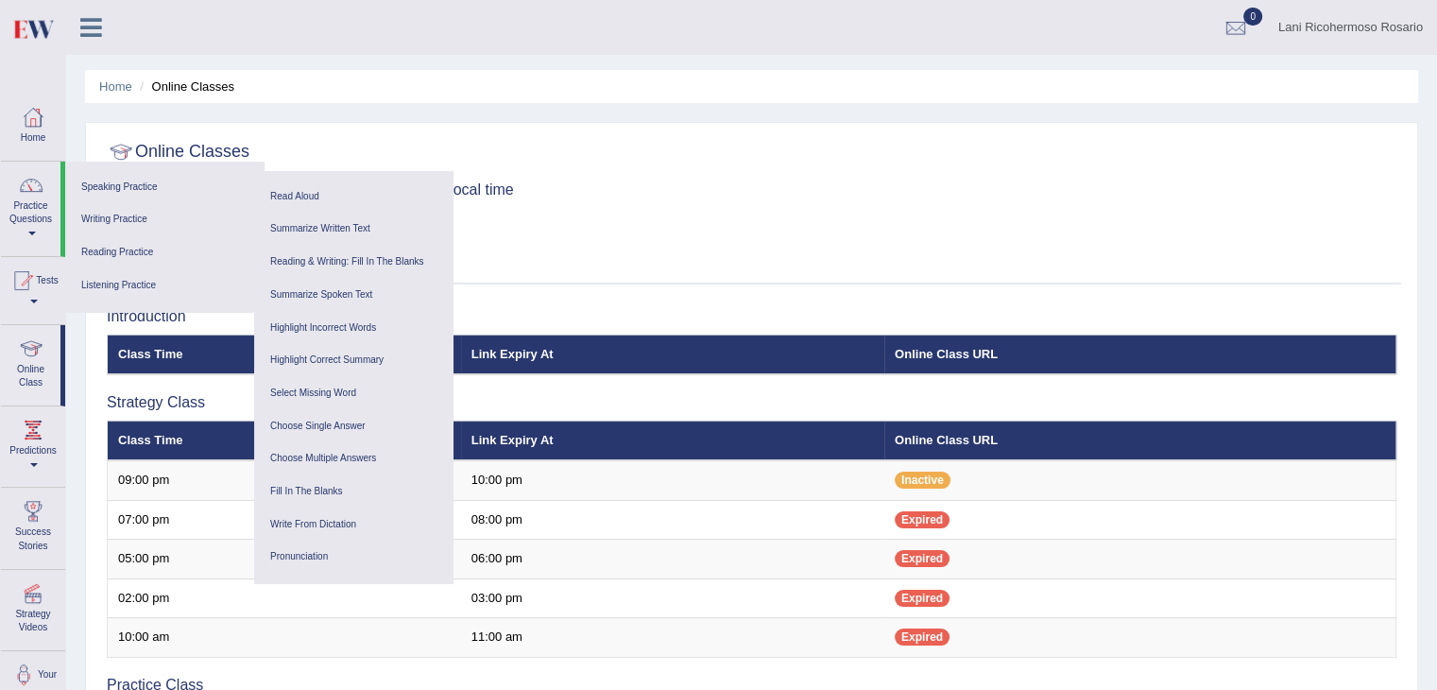
click at [703, 237] on div "Online Classes Note: All timings below are Melbourne local time View class sche…" at bounding box center [751, 208] width 1299 height 152
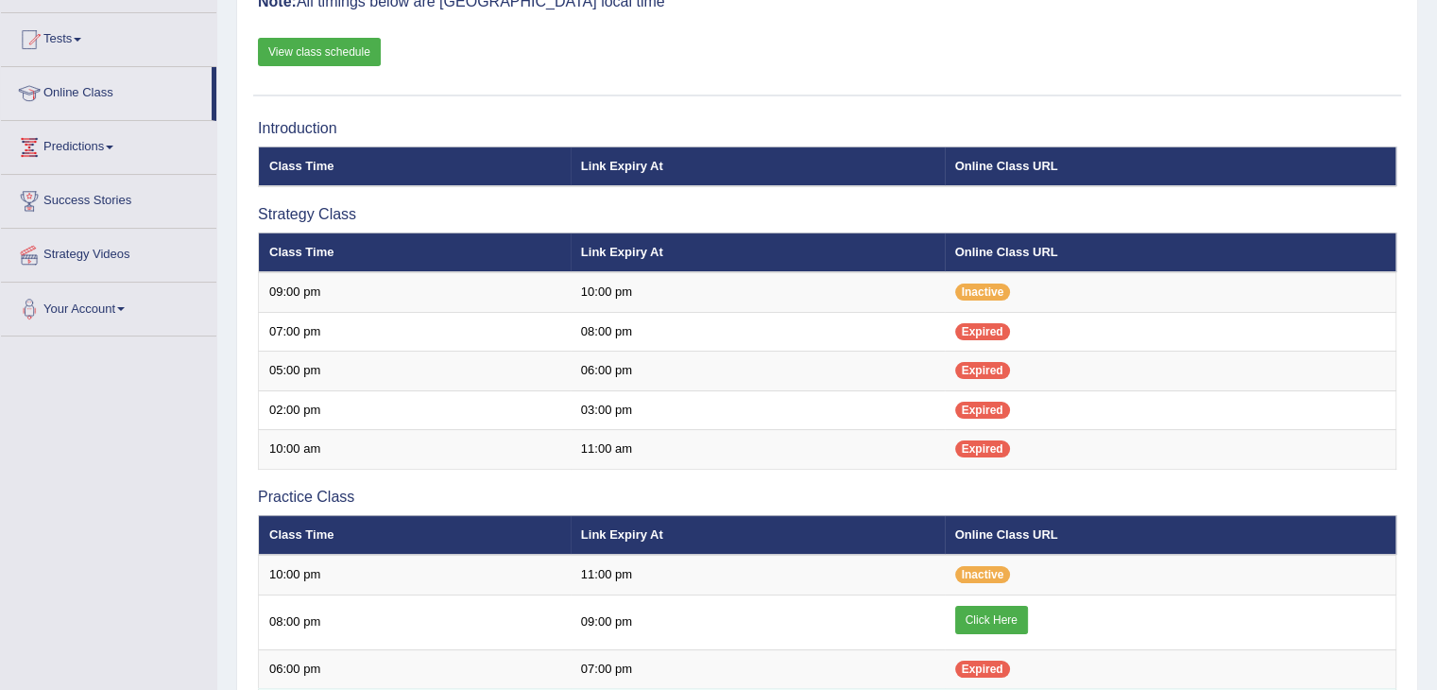
scroll to position [189, 0]
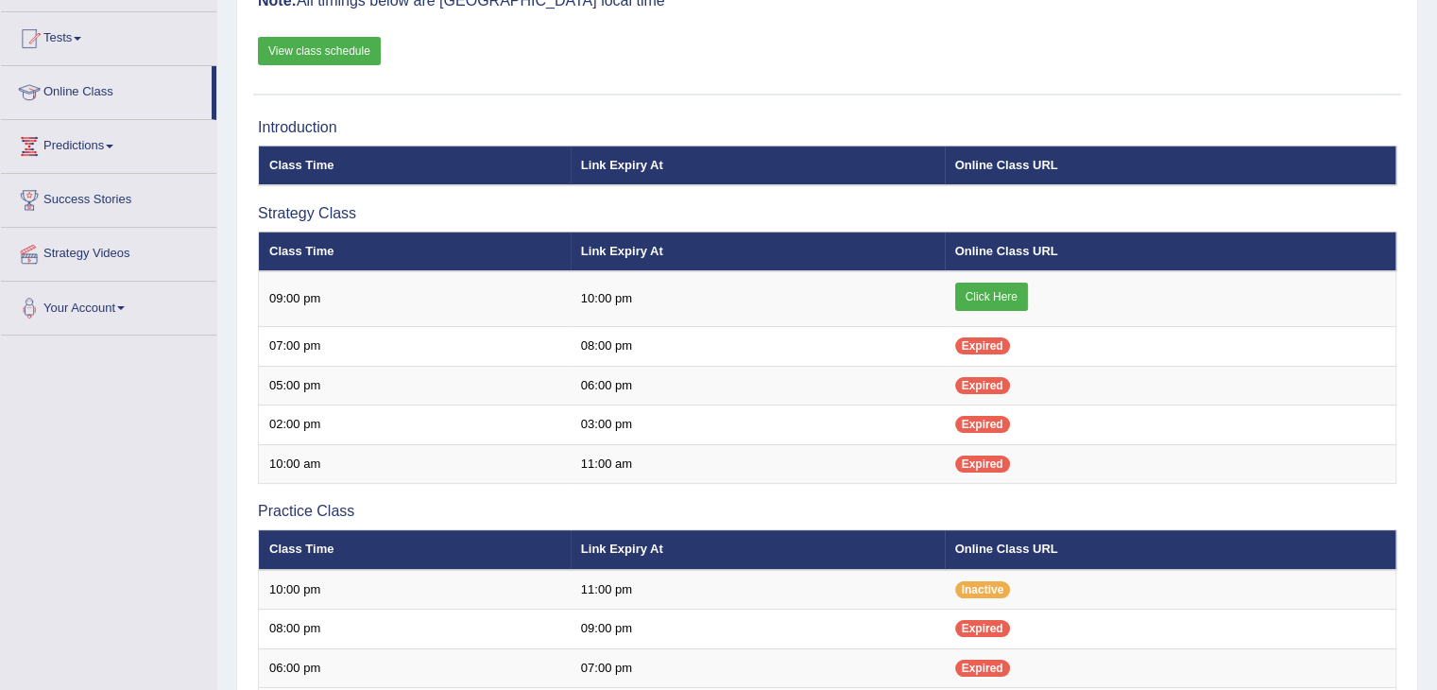
click at [74, 458] on div "Toggle navigation Home Practice Questions Speaking Practice Read Aloud Repeat S…" at bounding box center [718, 461] width 1437 height 1301
